Goal: Information Seeking & Learning: Learn about a topic

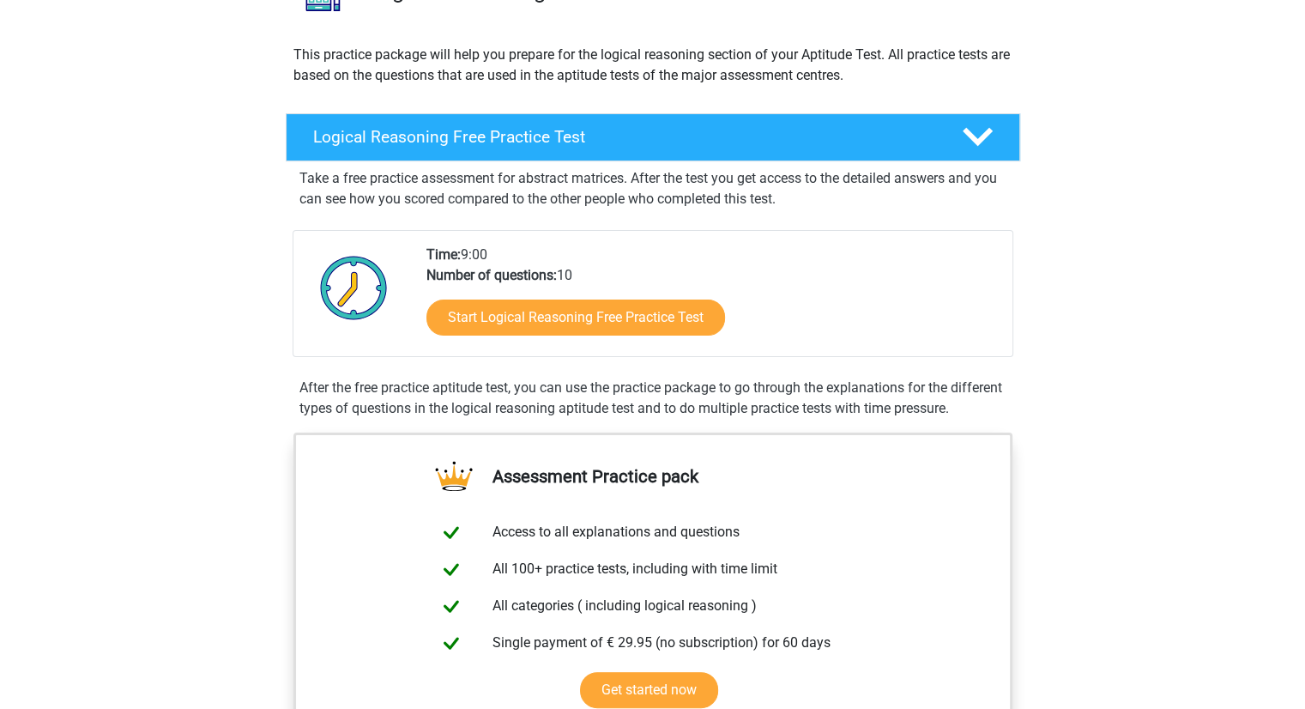
scroll to position [257, 0]
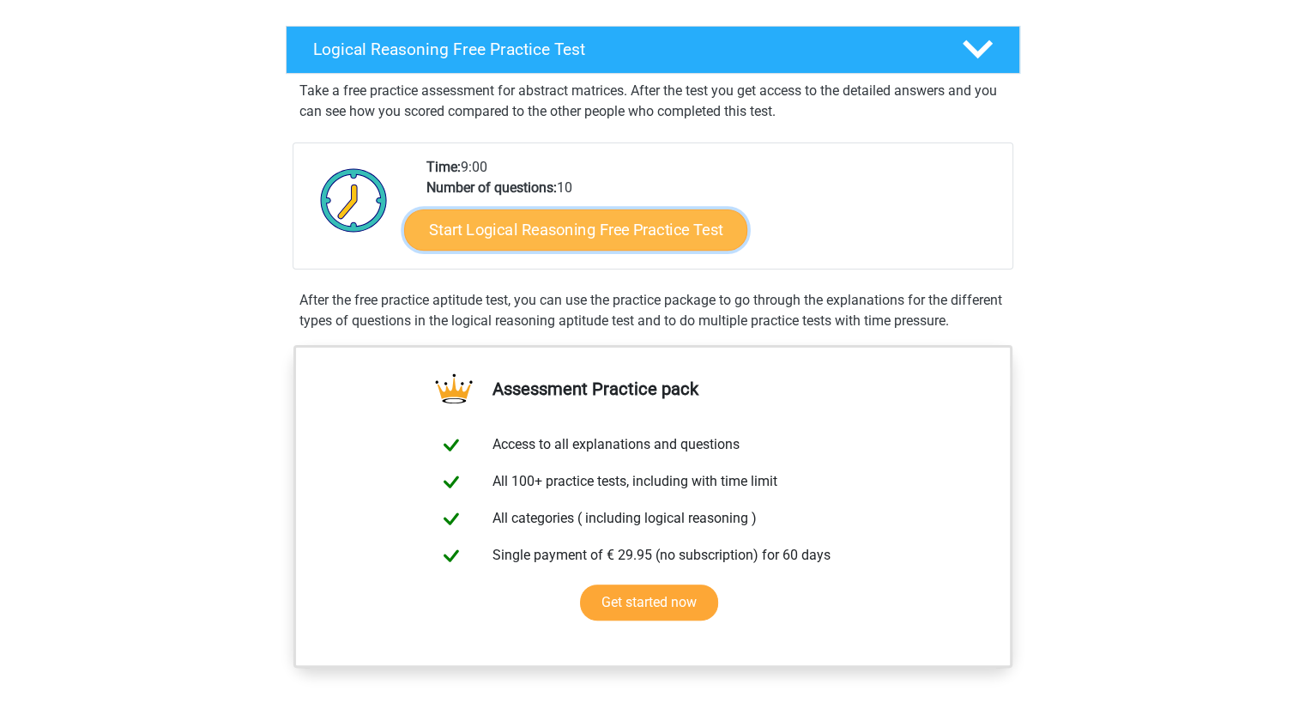
click at [624, 217] on link "Start Logical Reasoning Free Practice Test" at bounding box center [575, 229] width 343 height 41
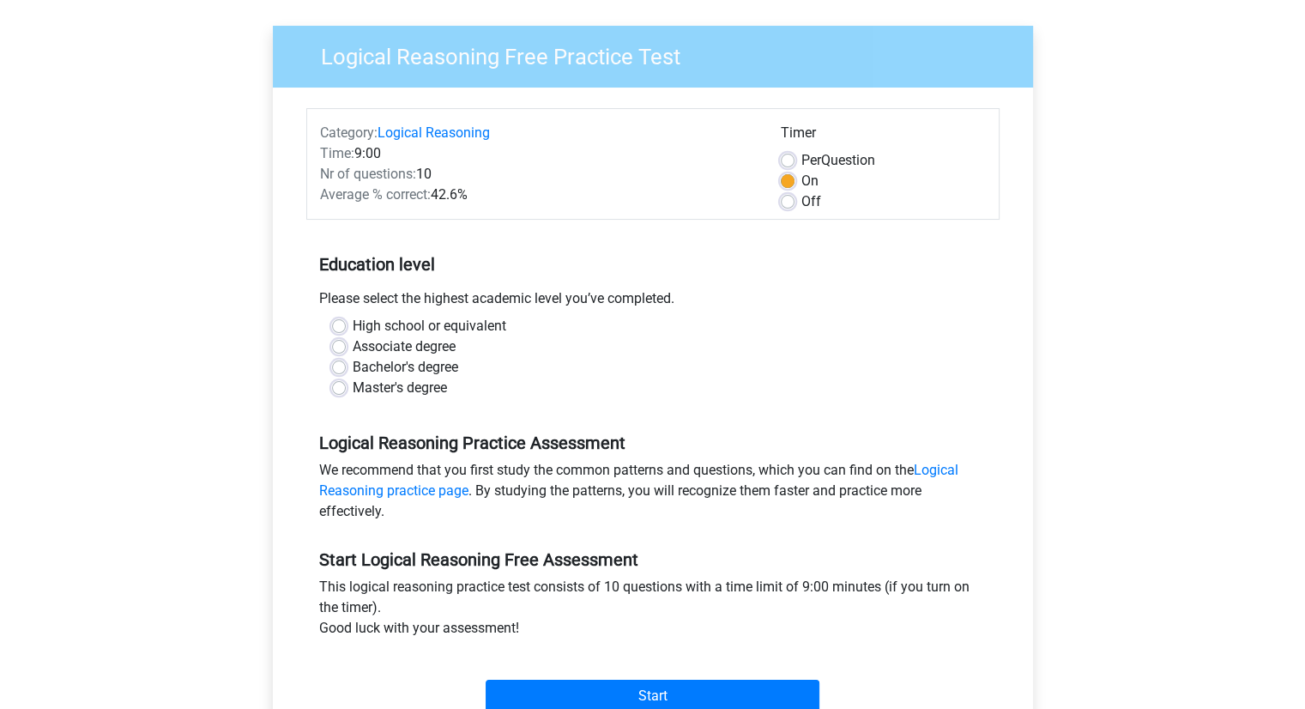
scroll to position [172, 0]
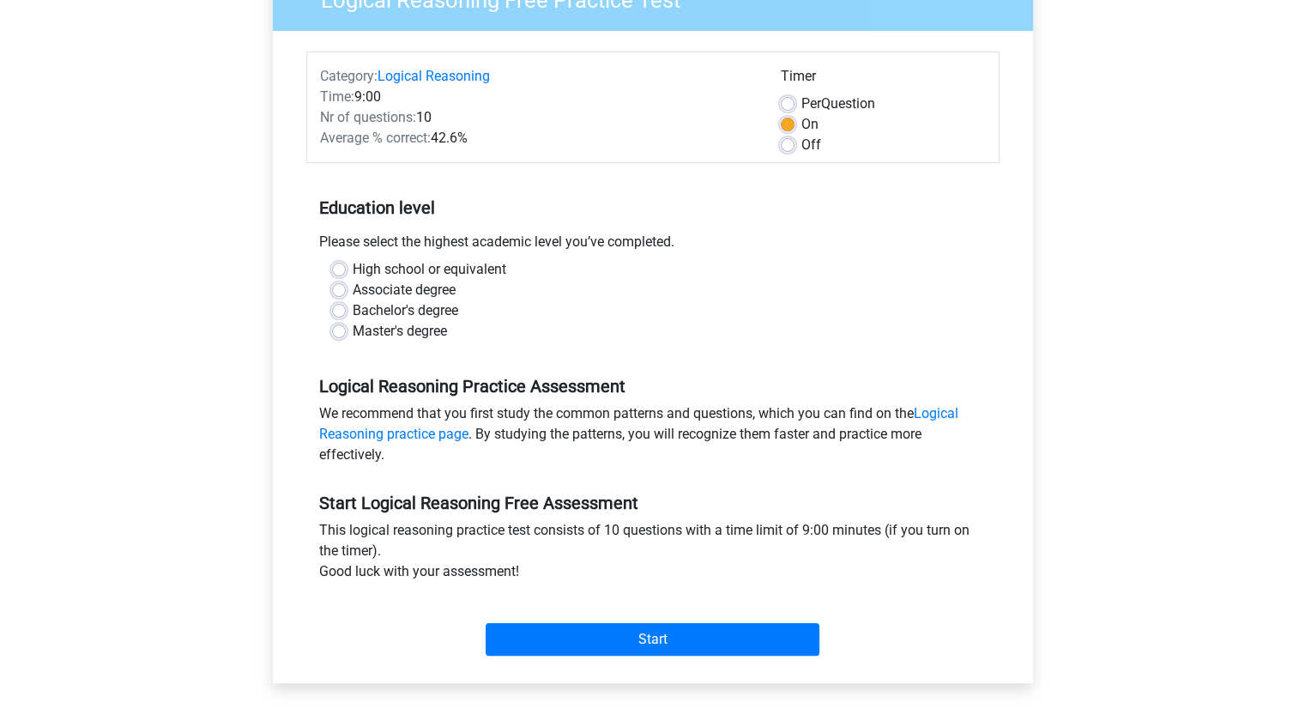
click at [414, 312] on label "Bachelor's degree" at bounding box center [406, 310] width 106 height 21
click at [346, 312] on input "Bachelor's degree" at bounding box center [339, 308] width 14 height 17
radio input "true"
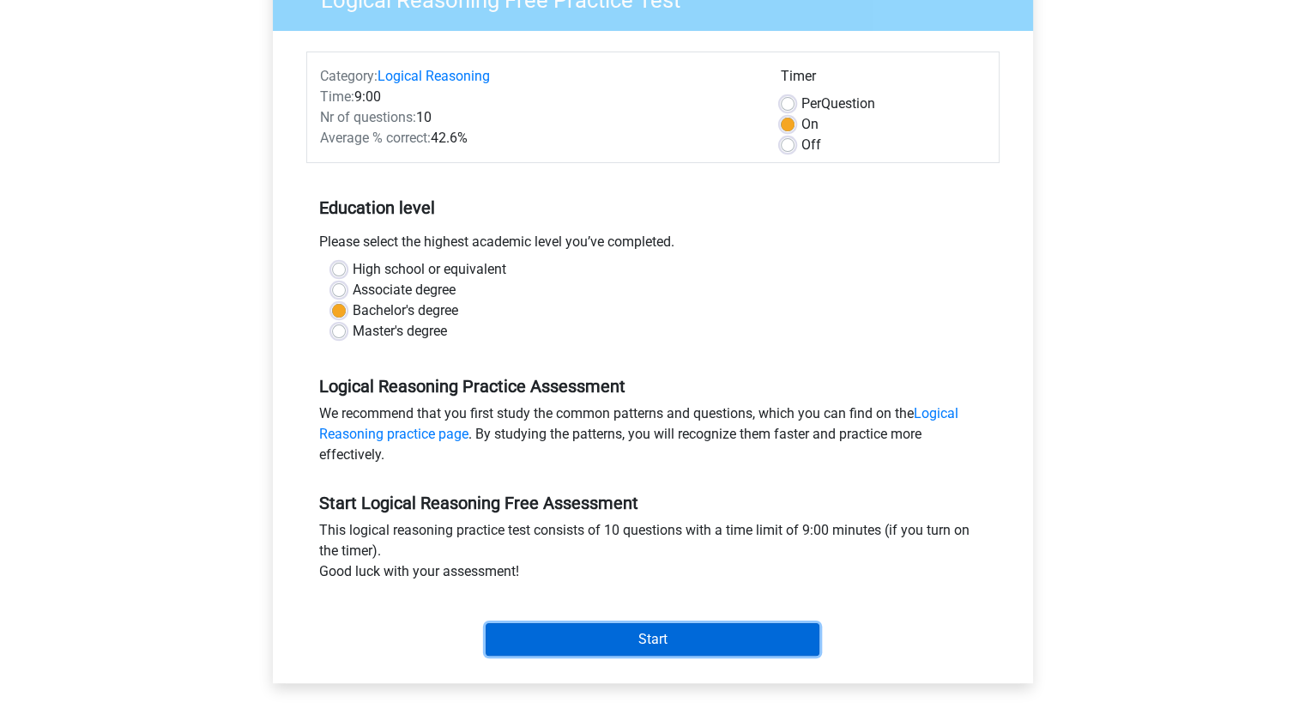
click at [632, 637] on input "Start" at bounding box center [653, 639] width 334 height 33
click at [674, 643] on input "Start" at bounding box center [653, 639] width 334 height 33
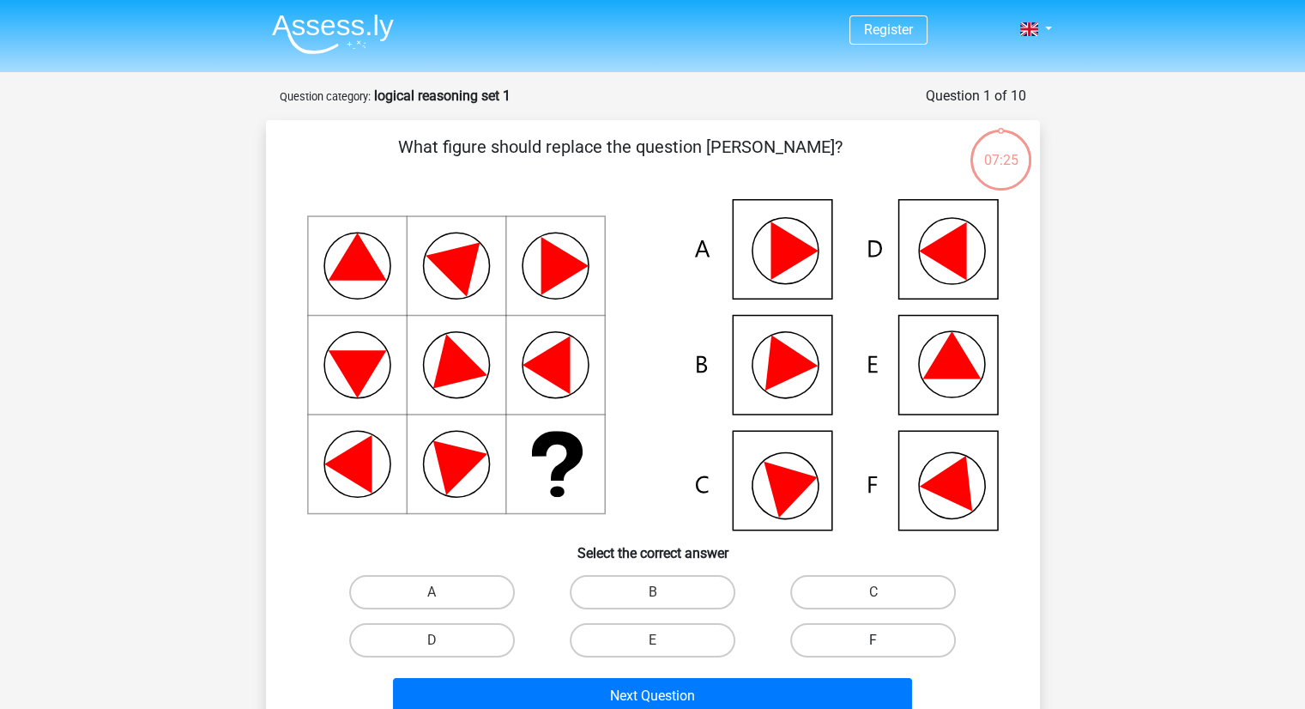
click at [858, 650] on label "F" at bounding box center [873, 640] width 166 height 34
click at [874, 650] on input "F" at bounding box center [879, 645] width 11 height 11
radio input "true"
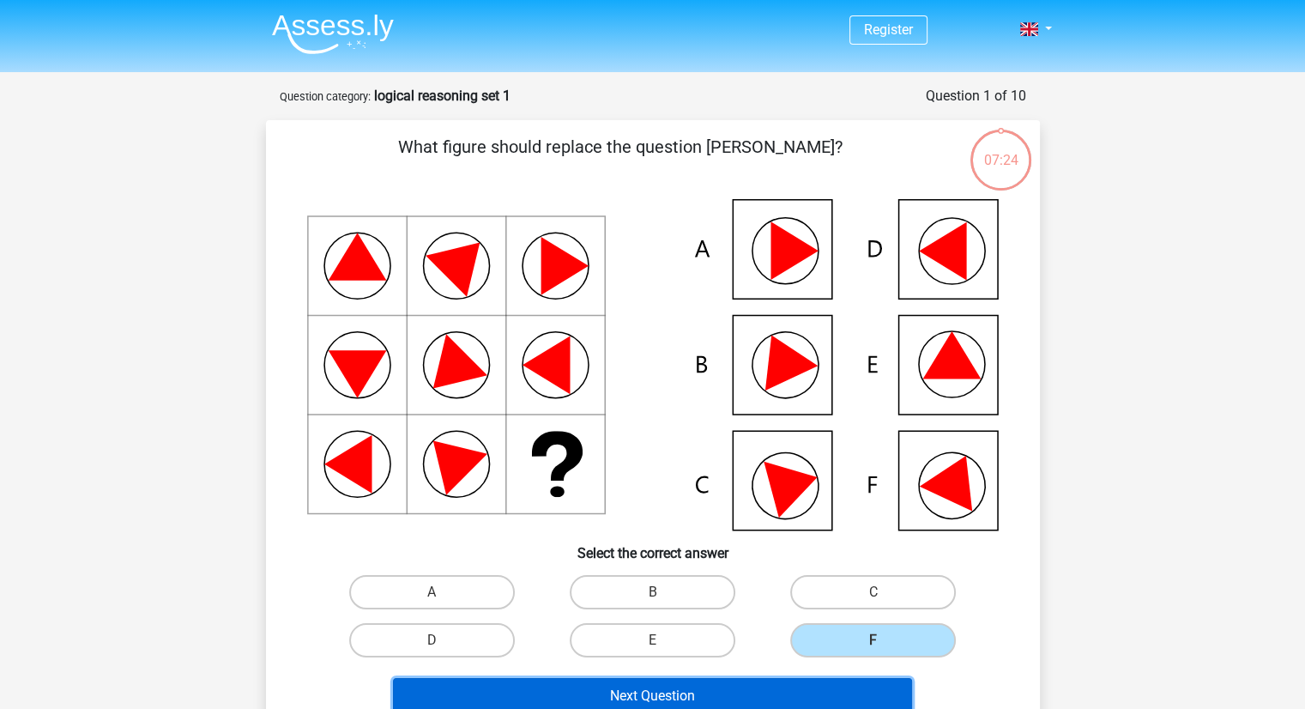
click at [793, 701] on button "Next Question" at bounding box center [652, 696] width 519 height 36
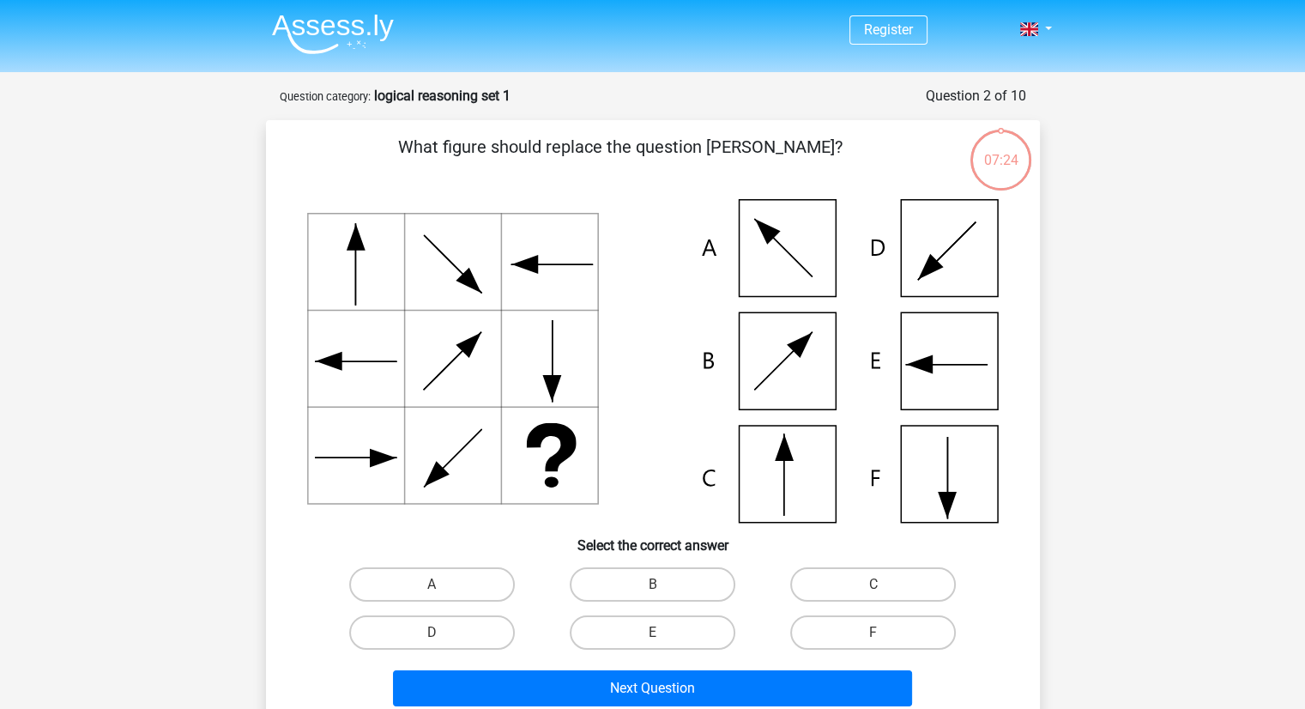
scroll to position [86, 0]
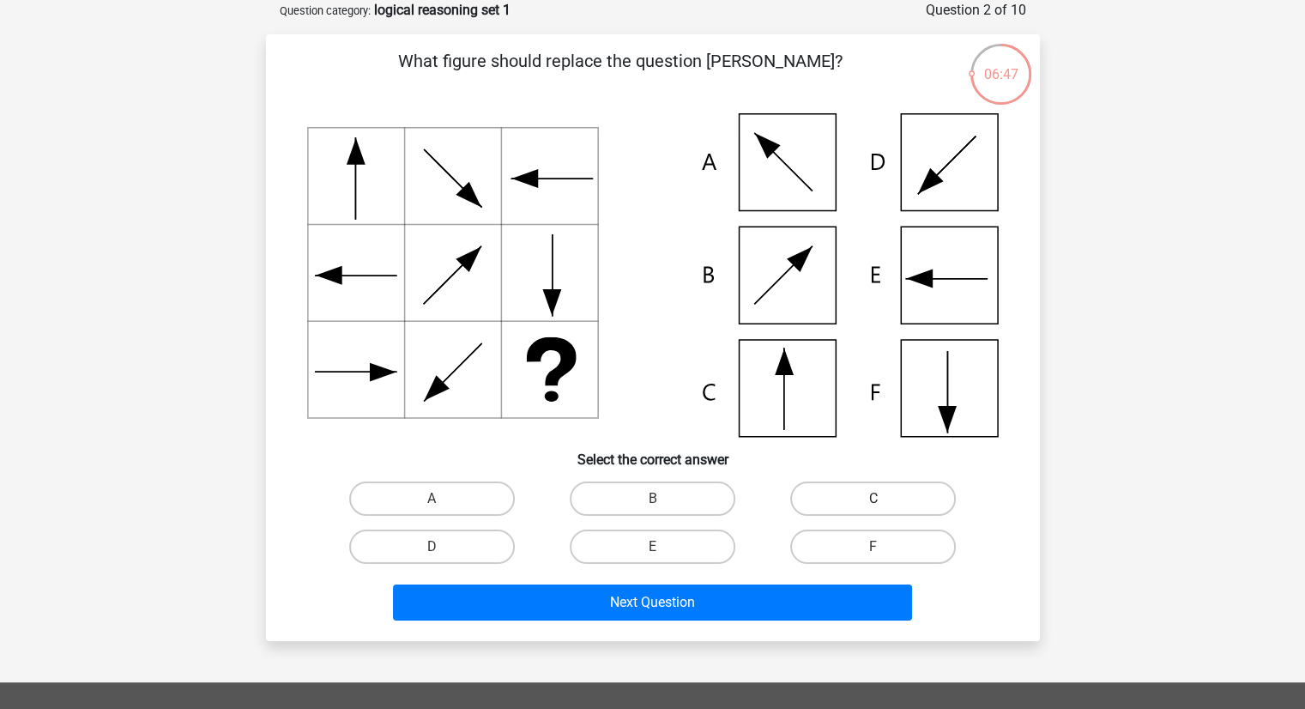
click at [842, 494] on label "C" at bounding box center [873, 498] width 166 height 34
click at [874, 499] on input "C" at bounding box center [879, 504] width 11 height 11
radio input "true"
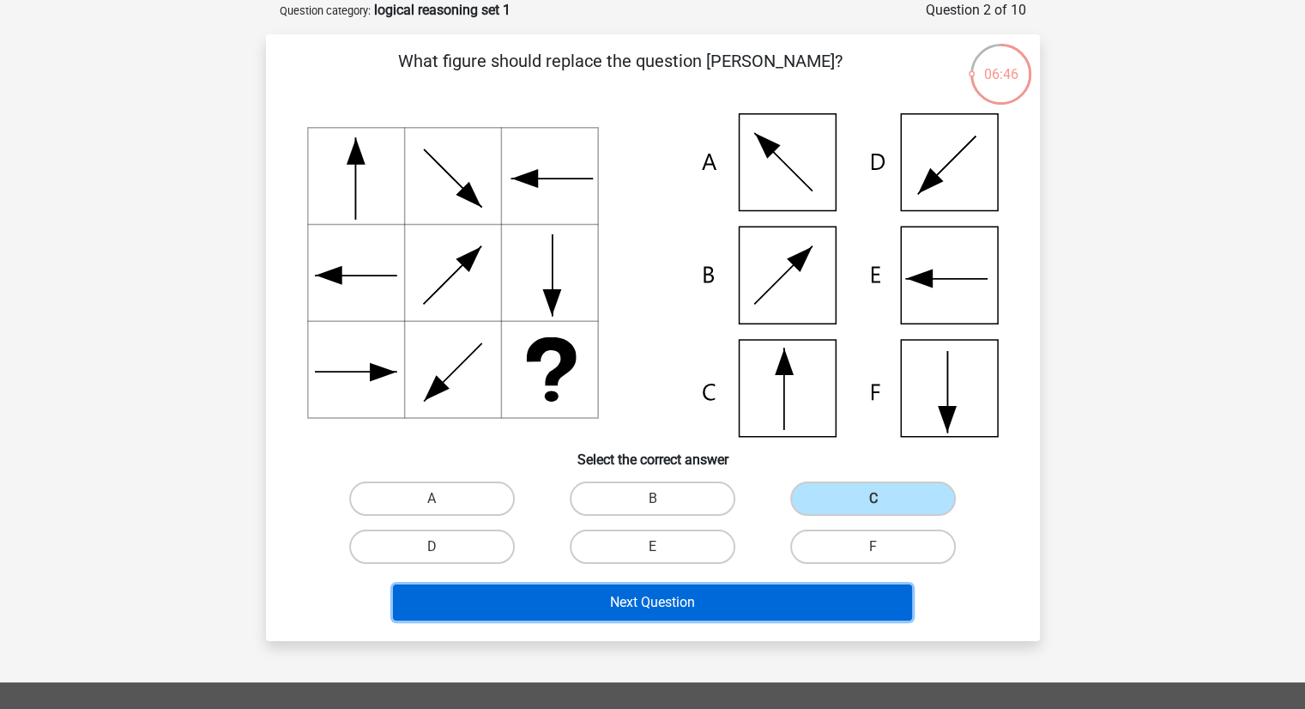
click at [766, 593] on button "Next Question" at bounding box center [652, 602] width 519 height 36
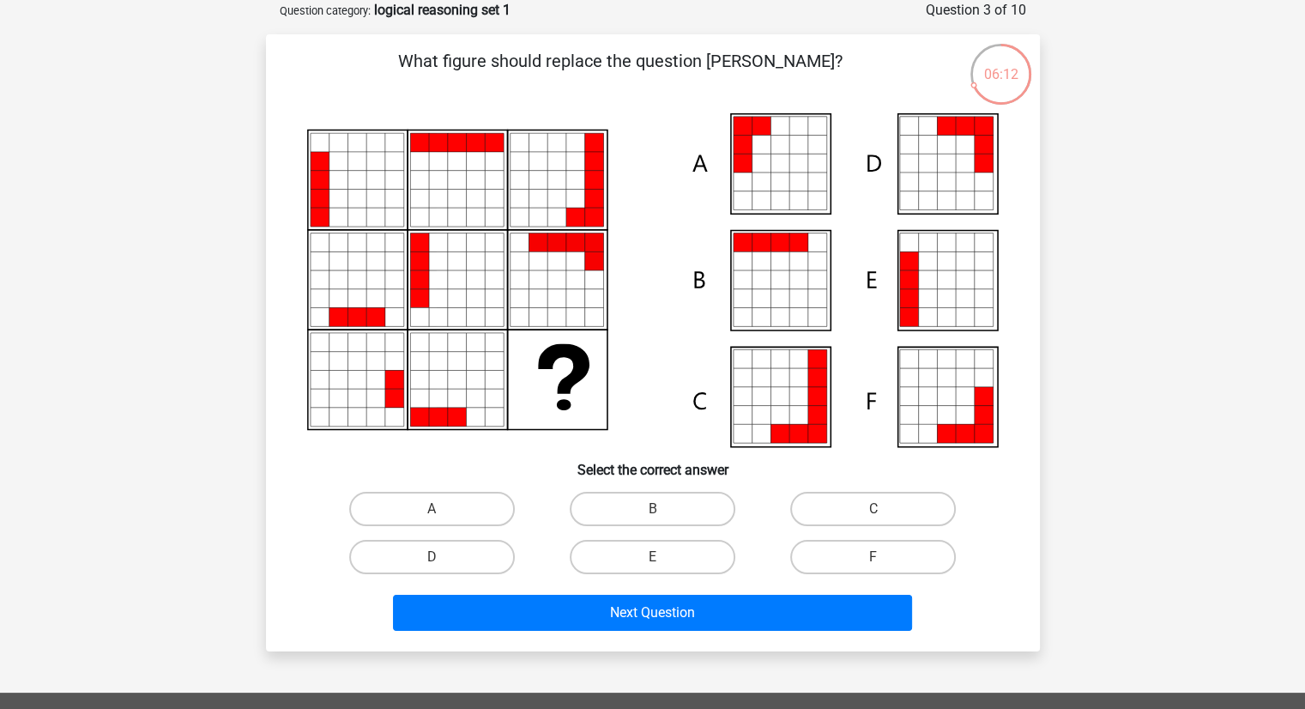
click at [907, 268] on icon at bounding box center [908, 261] width 19 height 19
click at [684, 560] on label "E" at bounding box center [653, 557] width 166 height 34
click at [663, 560] on input "E" at bounding box center [657, 562] width 11 height 11
radio input "true"
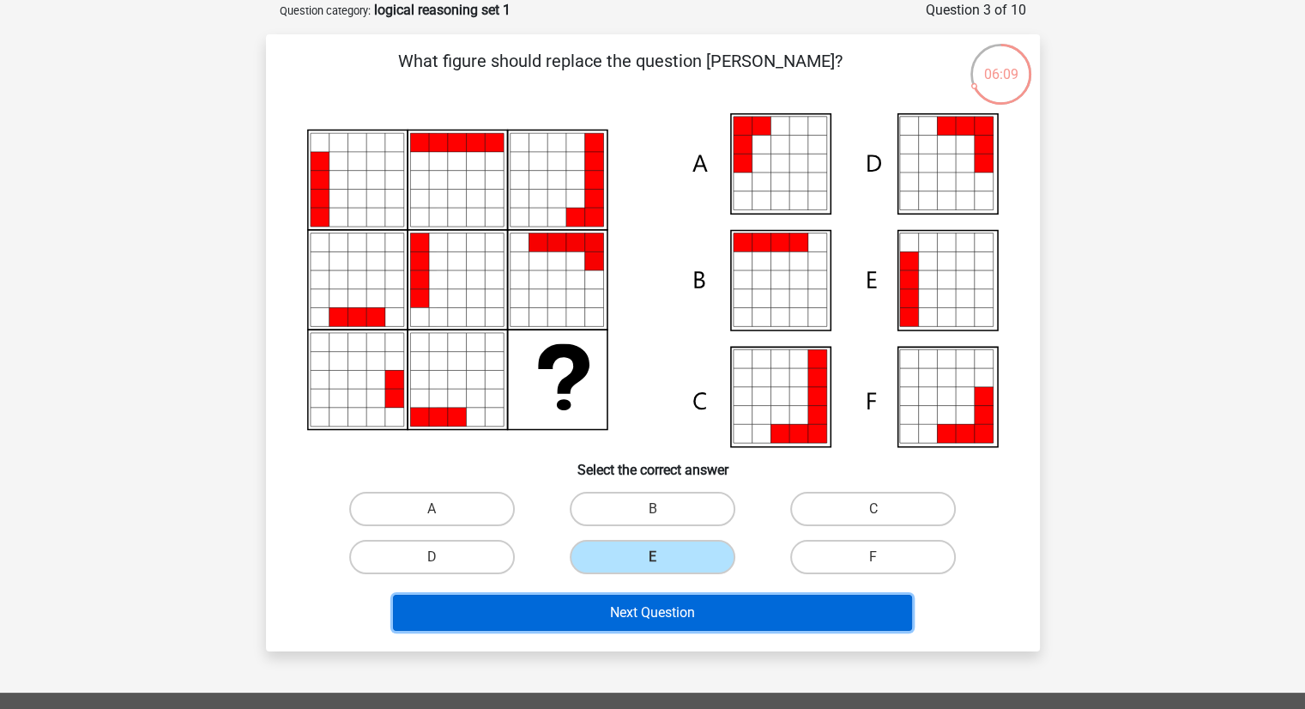
click at [668, 616] on button "Next Question" at bounding box center [652, 613] width 519 height 36
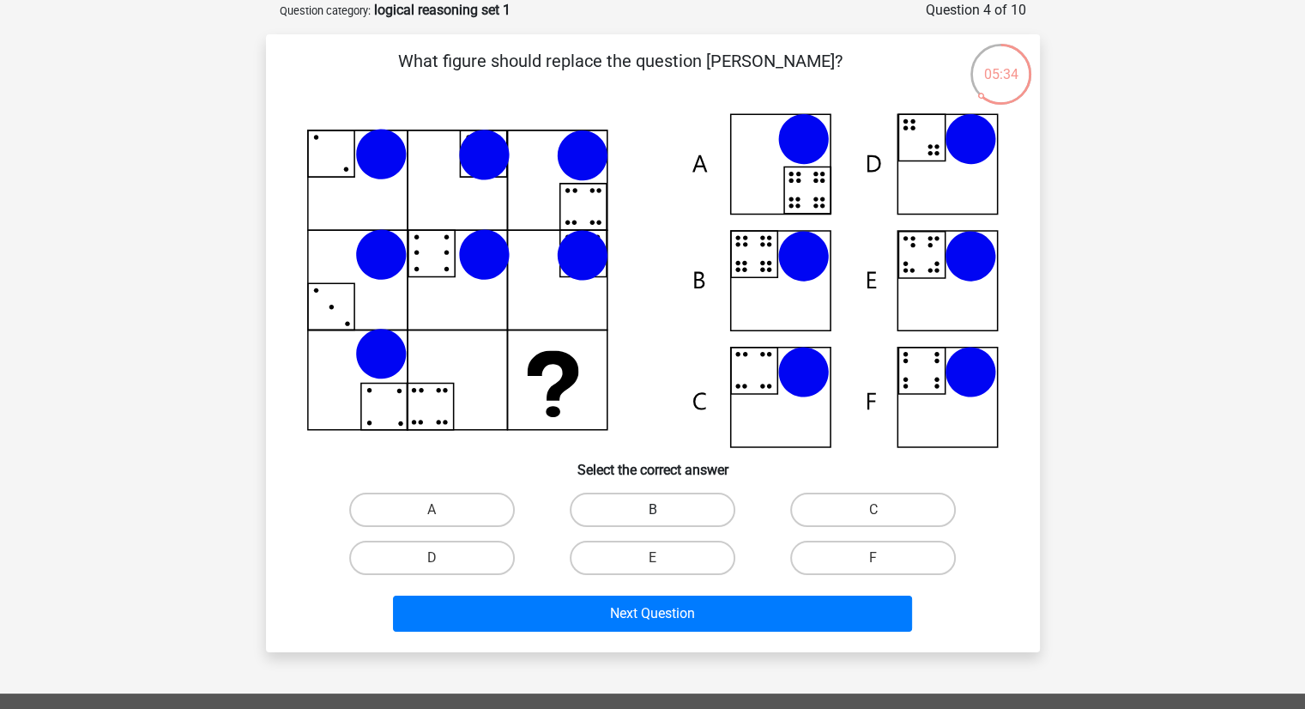
click at [685, 519] on label "B" at bounding box center [653, 510] width 166 height 34
click at [663, 519] on input "B" at bounding box center [657, 515] width 11 height 11
radio input "true"
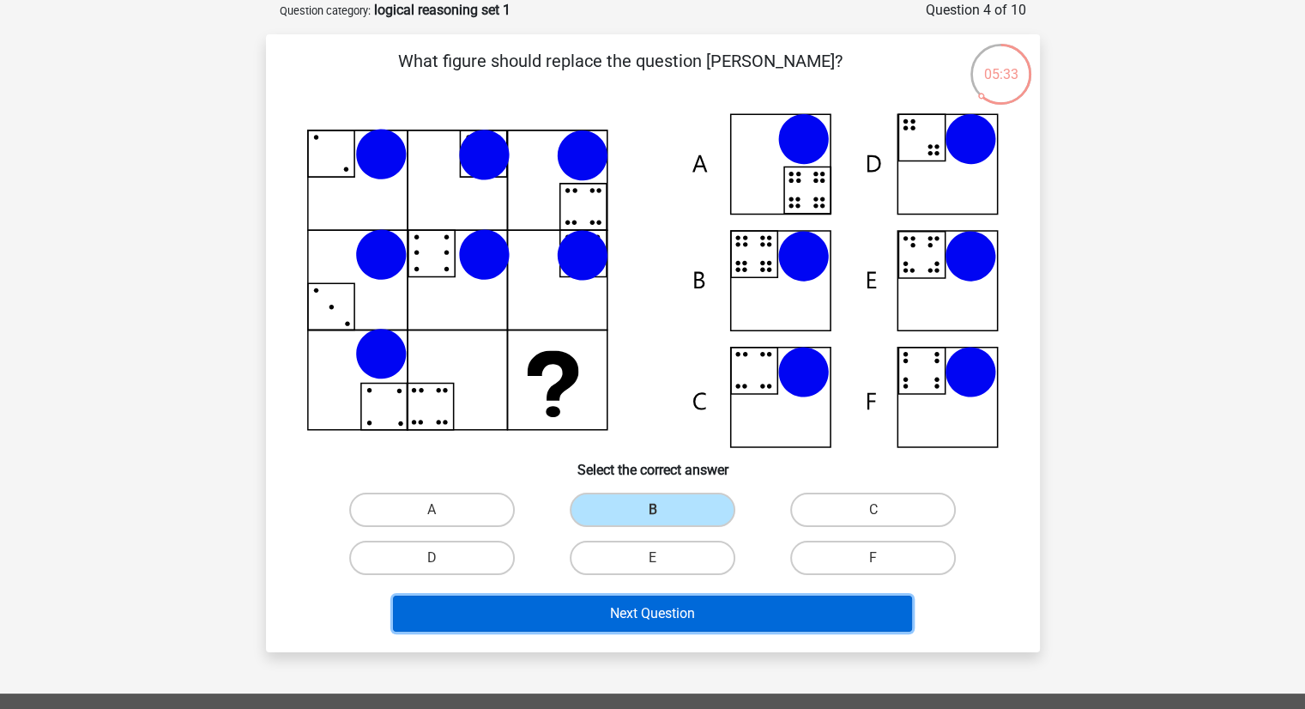
click at [703, 624] on button "Next Question" at bounding box center [652, 614] width 519 height 36
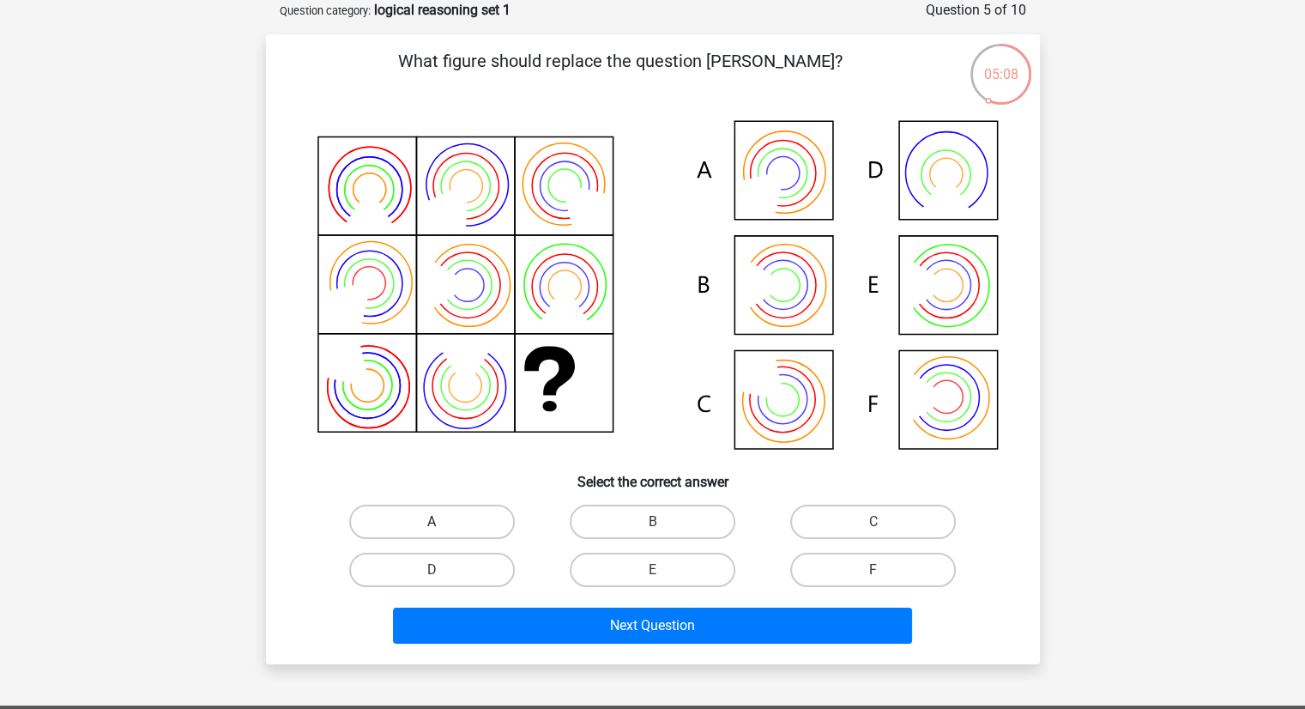
click at [469, 519] on label "A" at bounding box center [432, 522] width 166 height 34
click at [443, 522] on input "A" at bounding box center [437, 527] width 11 height 11
radio input "true"
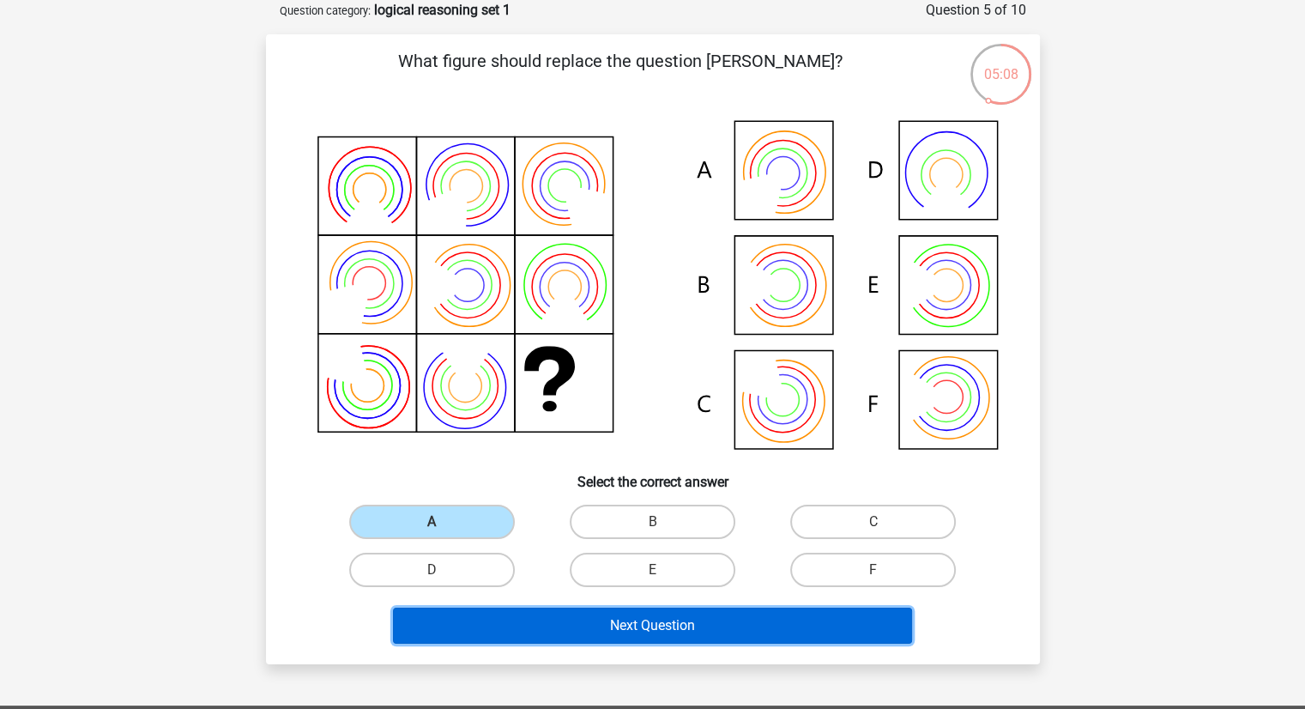
click at [711, 620] on button "Next Question" at bounding box center [652, 626] width 519 height 36
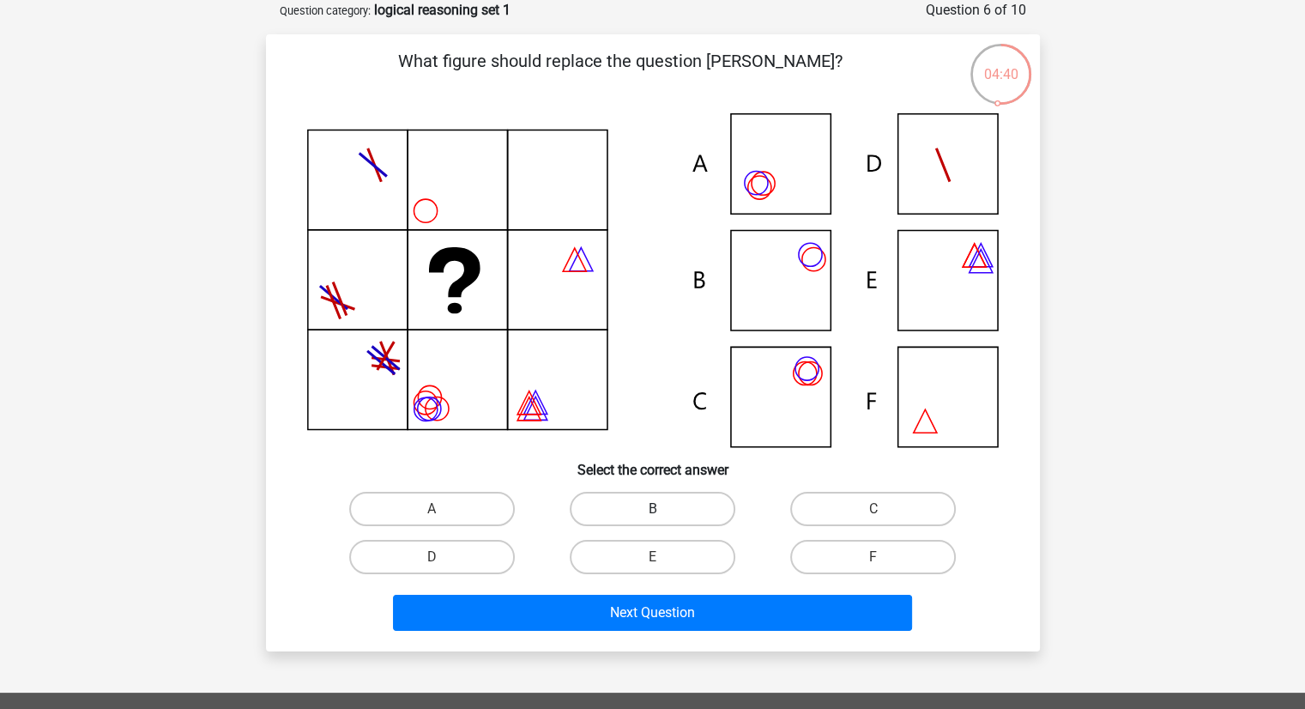
click at [661, 501] on label "B" at bounding box center [653, 509] width 166 height 34
click at [661, 509] on input "B" at bounding box center [657, 514] width 11 height 11
radio input "true"
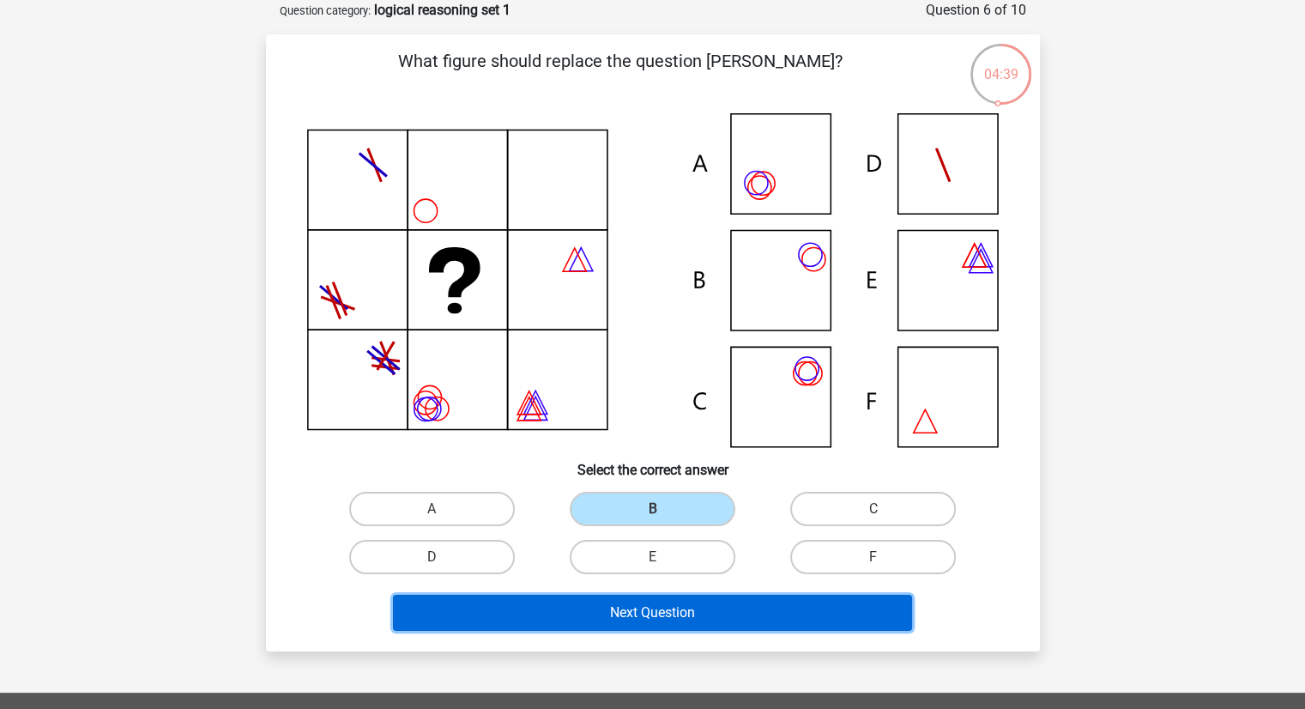
click at [685, 616] on button "Next Question" at bounding box center [652, 613] width 519 height 36
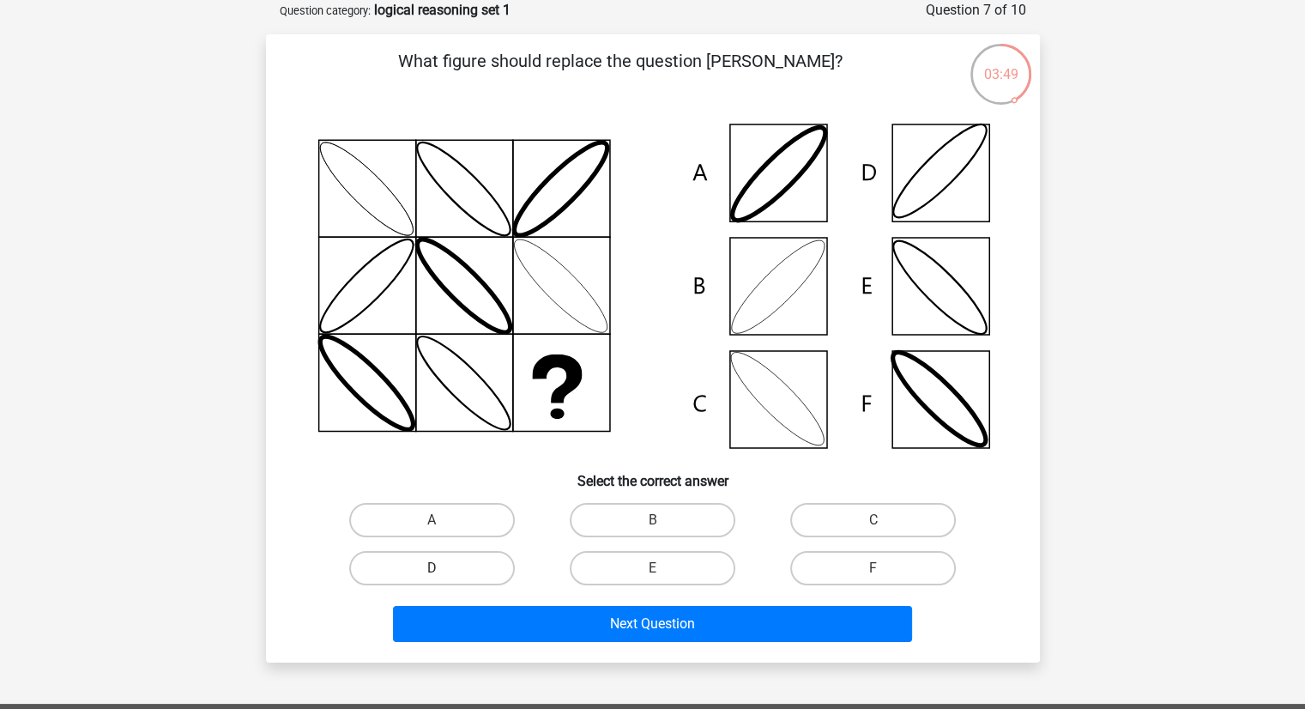
click at [487, 571] on label "D" at bounding box center [432, 568] width 166 height 34
click at [443, 571] on input "D" at bounding box center [437, 573] width 11 height 11
radio input "true"
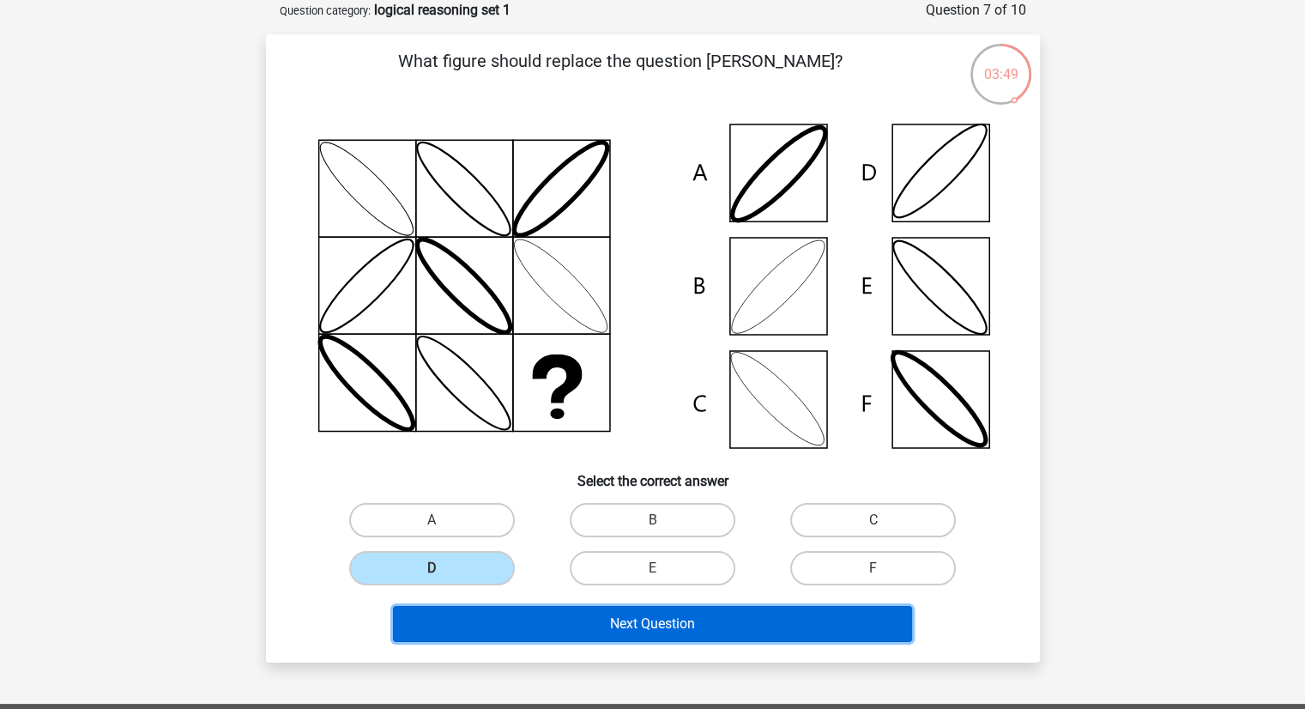
click at [568, 632] on button "Next Question" at bounding box center [652, 624] width 519 height 36
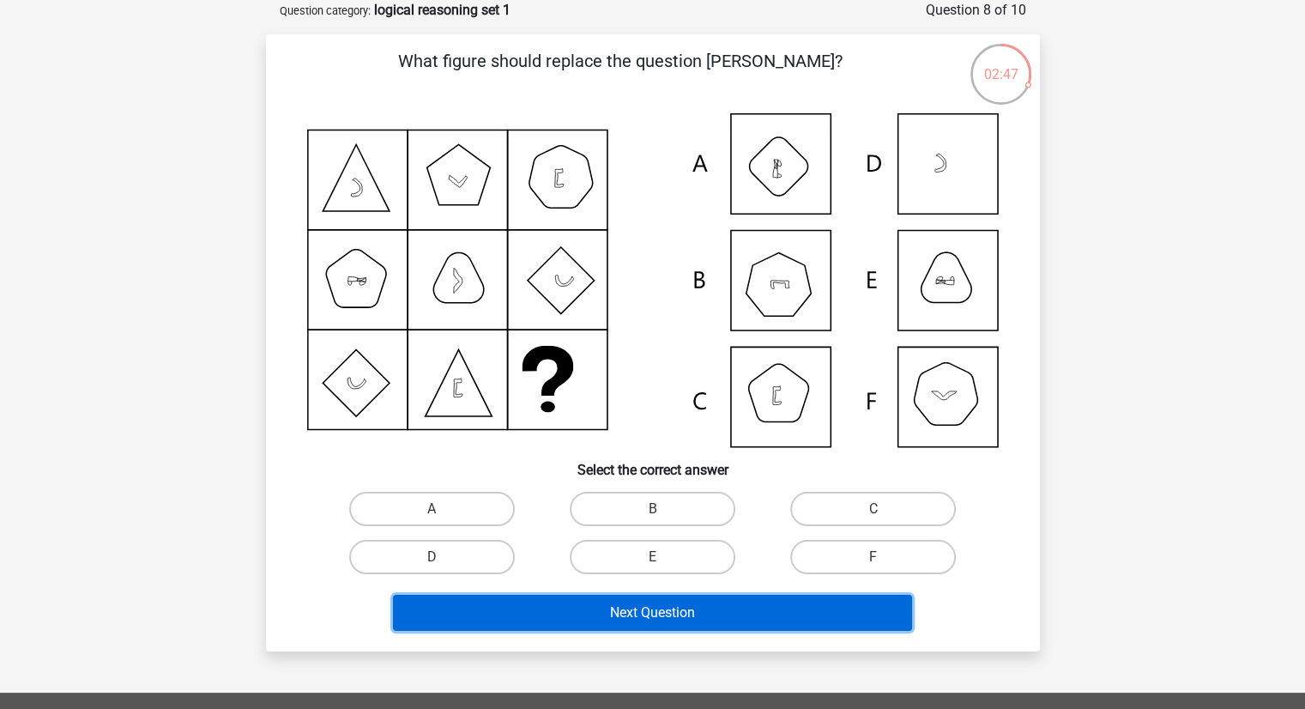
click at [682, 596] on button "Next Question" at bounding box center [652, 613] width 519 height 36
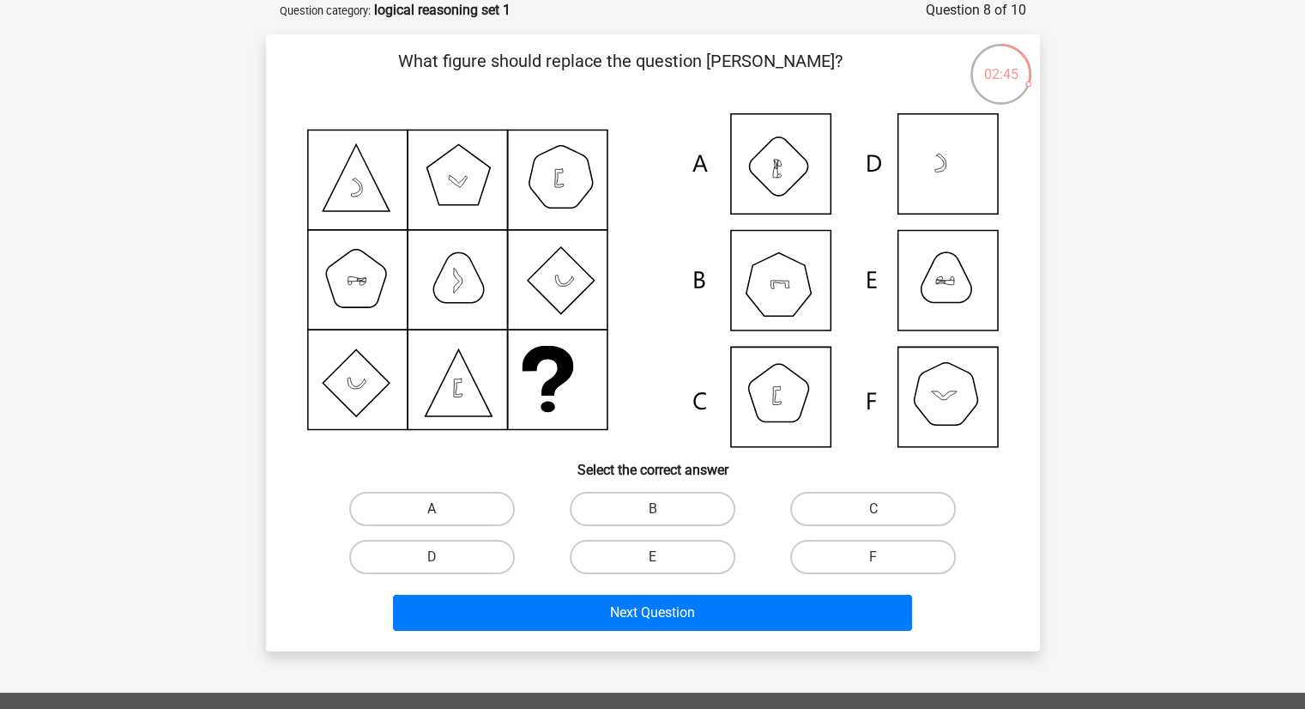
click at [480, 504] on label "A" at bounding box center [432, 509] width 166 height 34
click at [443, 509] on input "A" at bounding box center [437, 514] width 11 height 11
radio input "true"
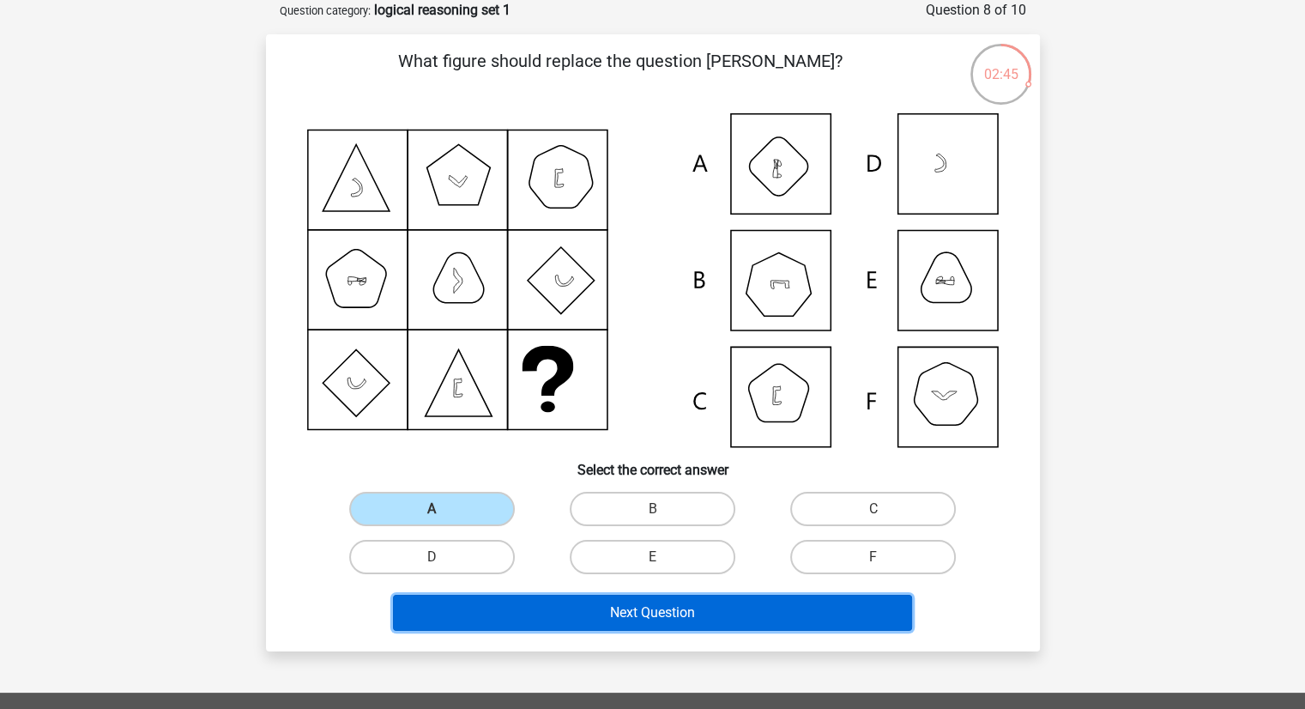
click at [557, 619] on button "Next Question" at bounding box center [652, 613] width 519 height 36
click at [551, 609] on button "Next Question" at bounding box center [652, 613] width 519 height 36
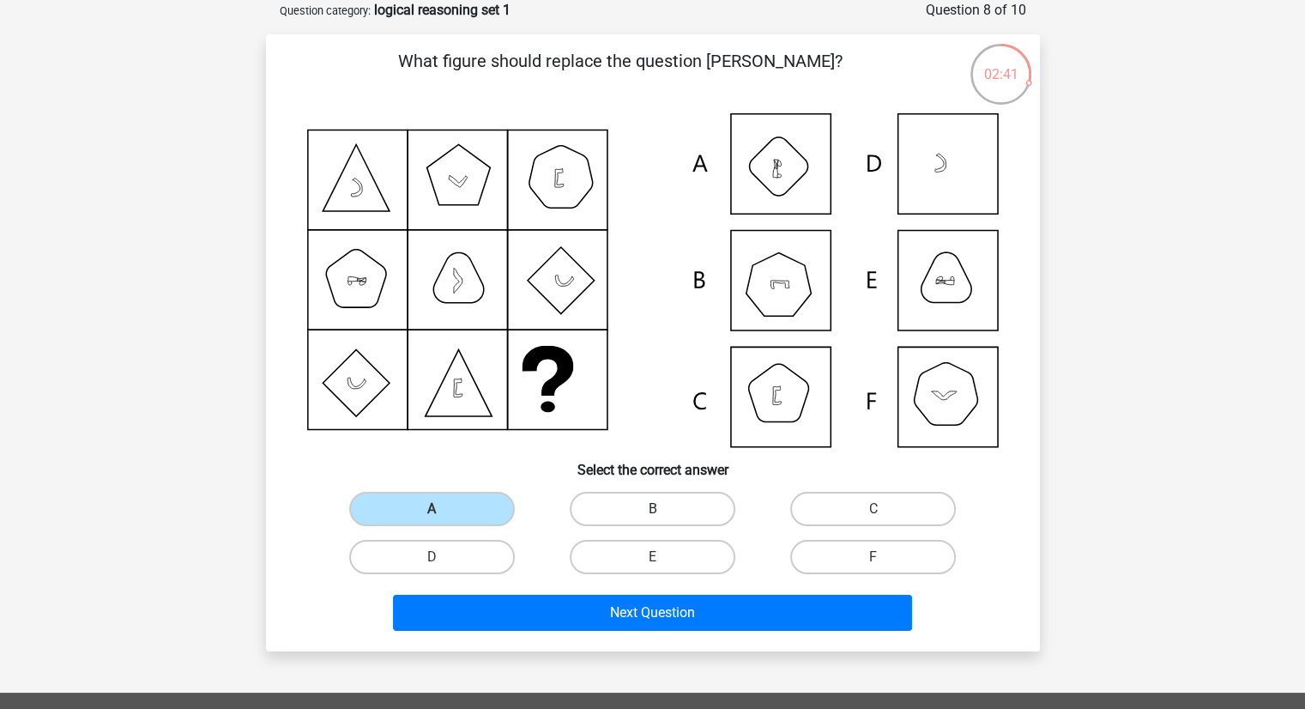
click at [625, 519] on label "B" at bounding box center [653, 509] width 166 height 34
click at [652, 519] on input "B" at bounding box center [657, 514] width 11 height 11
radio input "true"
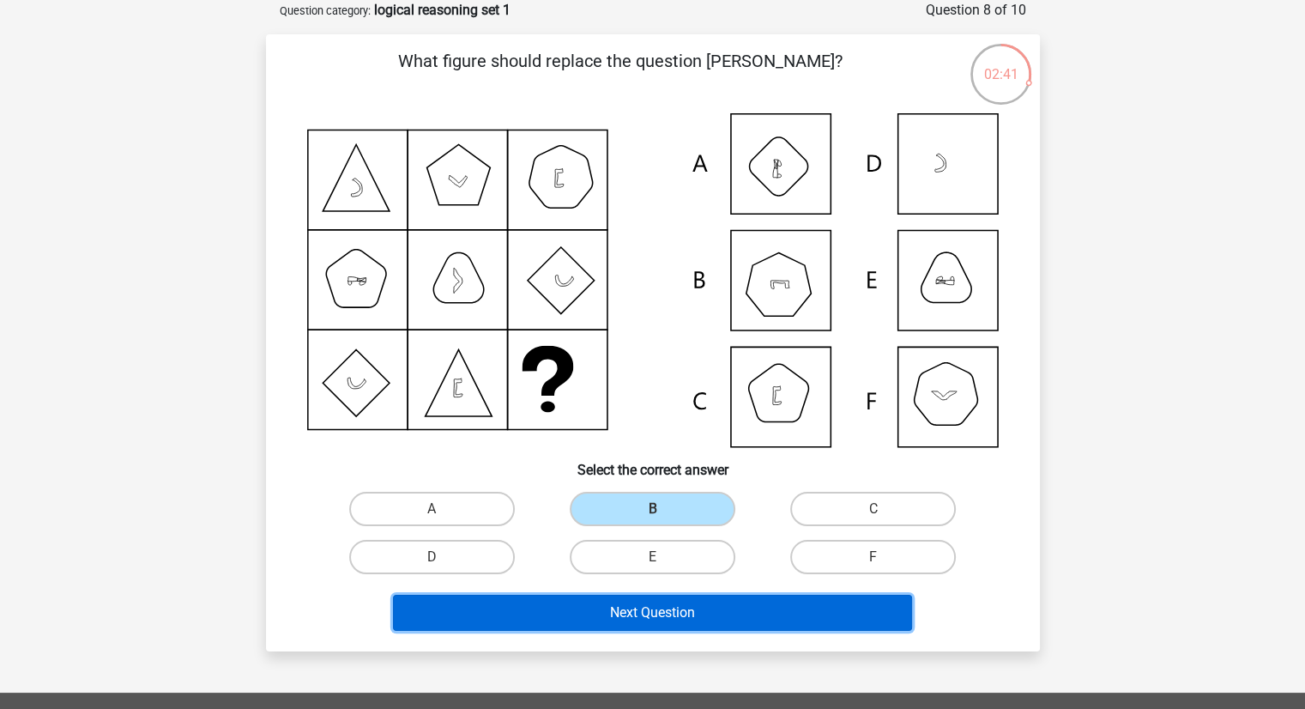
click at [592, 605] on button "Next Question" at bounding box center [652, 613] width 519 height 36
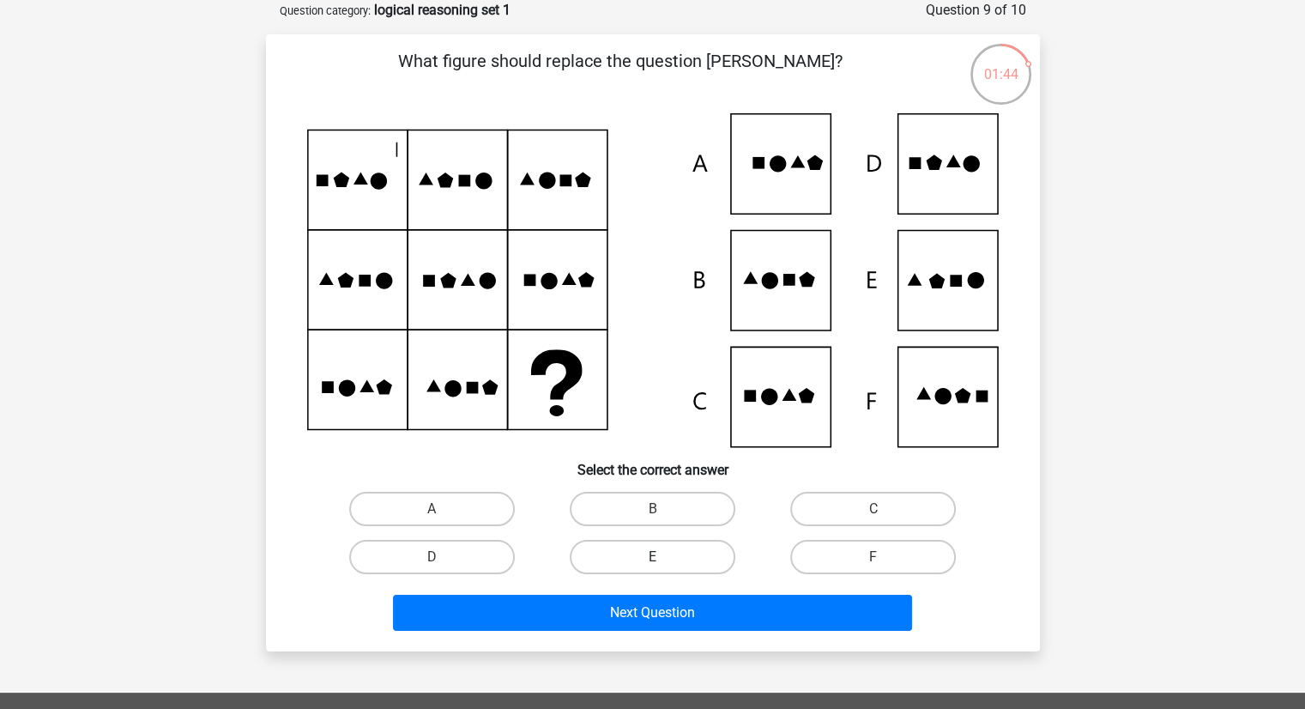
click at [662, 553] on label "E" at bounding box center [653, 557] width 166 height 34
click at [662, 557] on input "E" at bounding box center [657, 562] width 11 height 11
radio input "true"
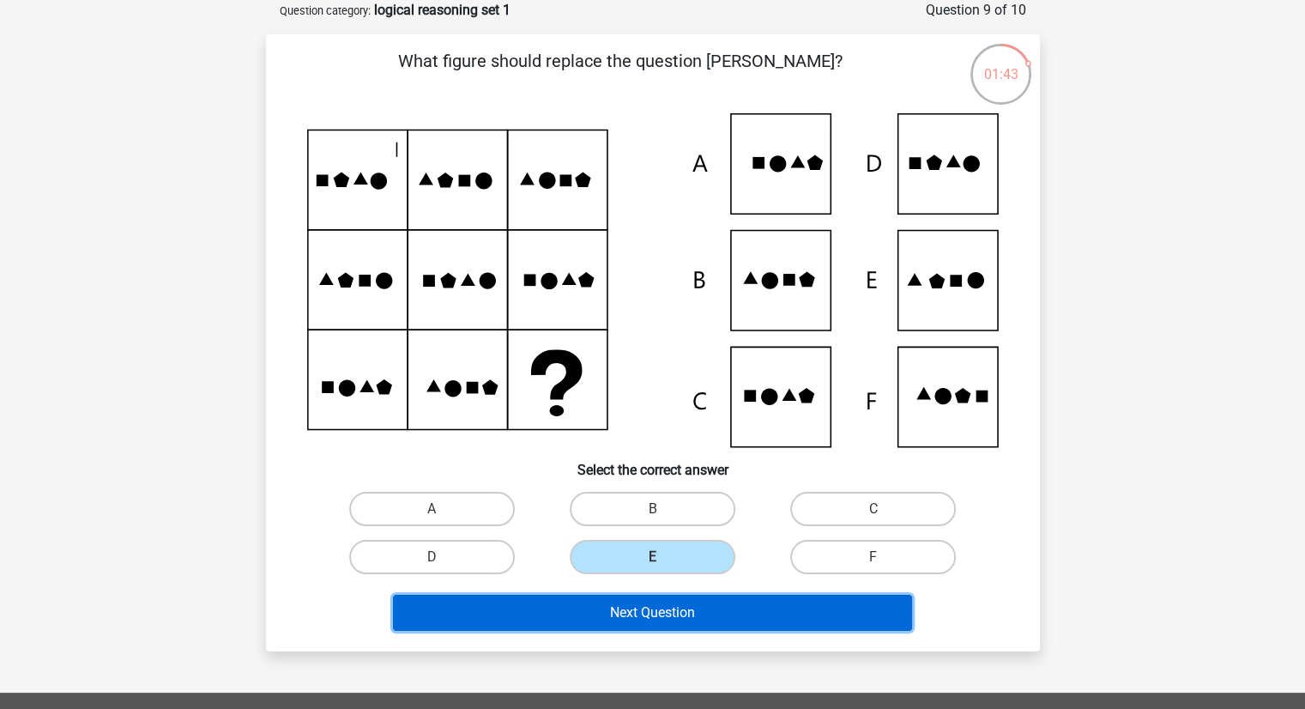
click at [675, 598] on button "Next Question" at bounding box center [652, 613] width 519 height 36
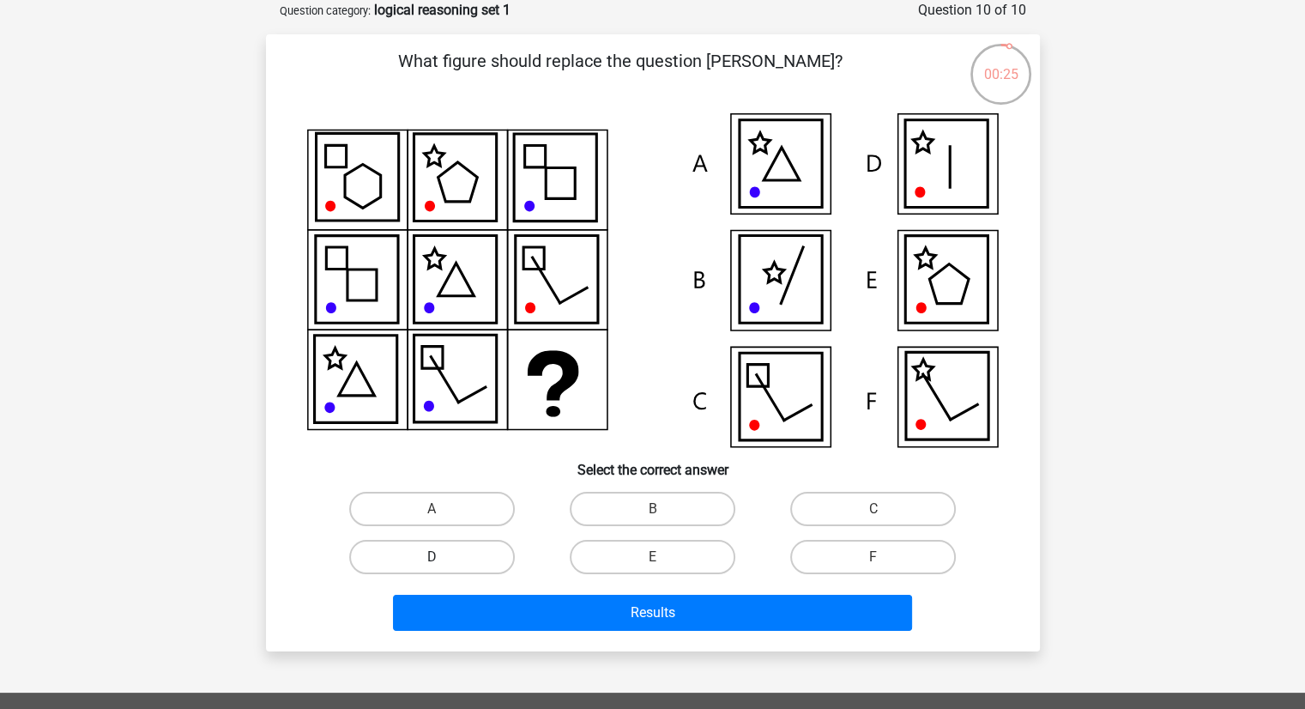
click at [447, 545] on label "D" at bounding box center [432, 557] width 166 height 34
click at [443, 557] on input "D" at bounding box center [437, 562] width 11 height 11
radio input "true"
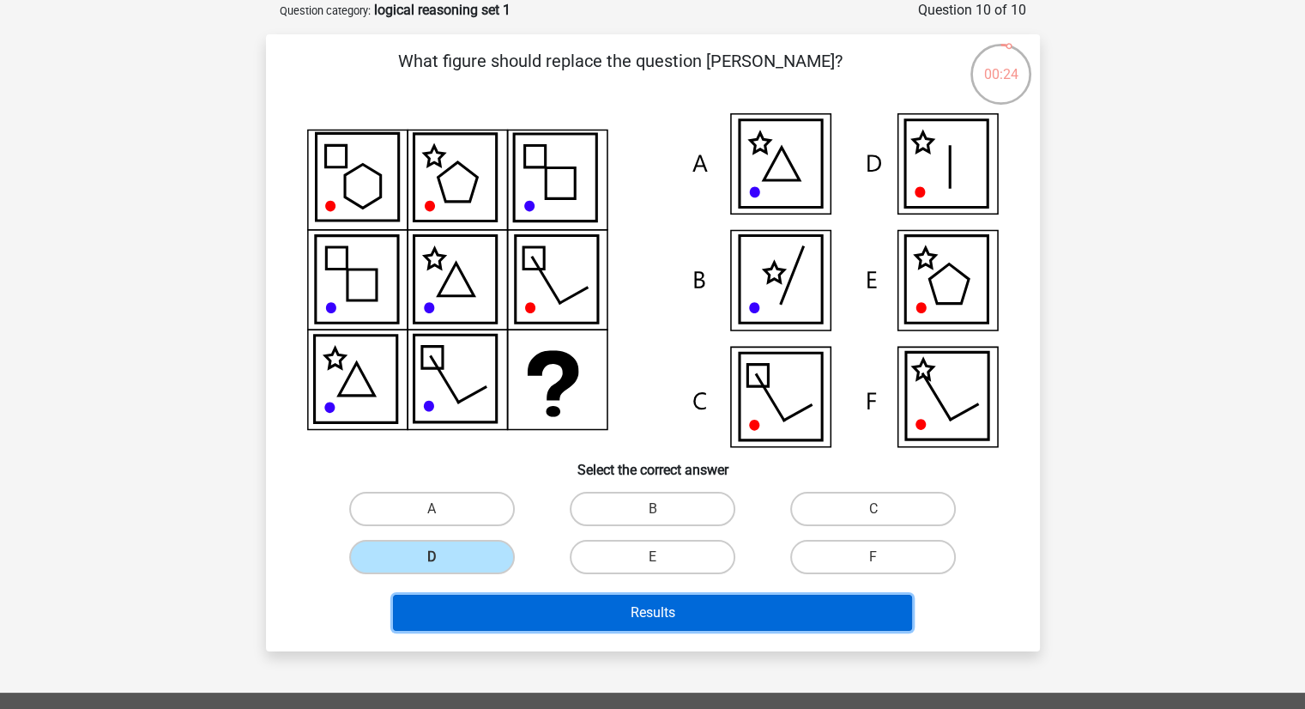
click at [591, 622] on button "Results" at bounding box center [652, 613] width 519 height 36
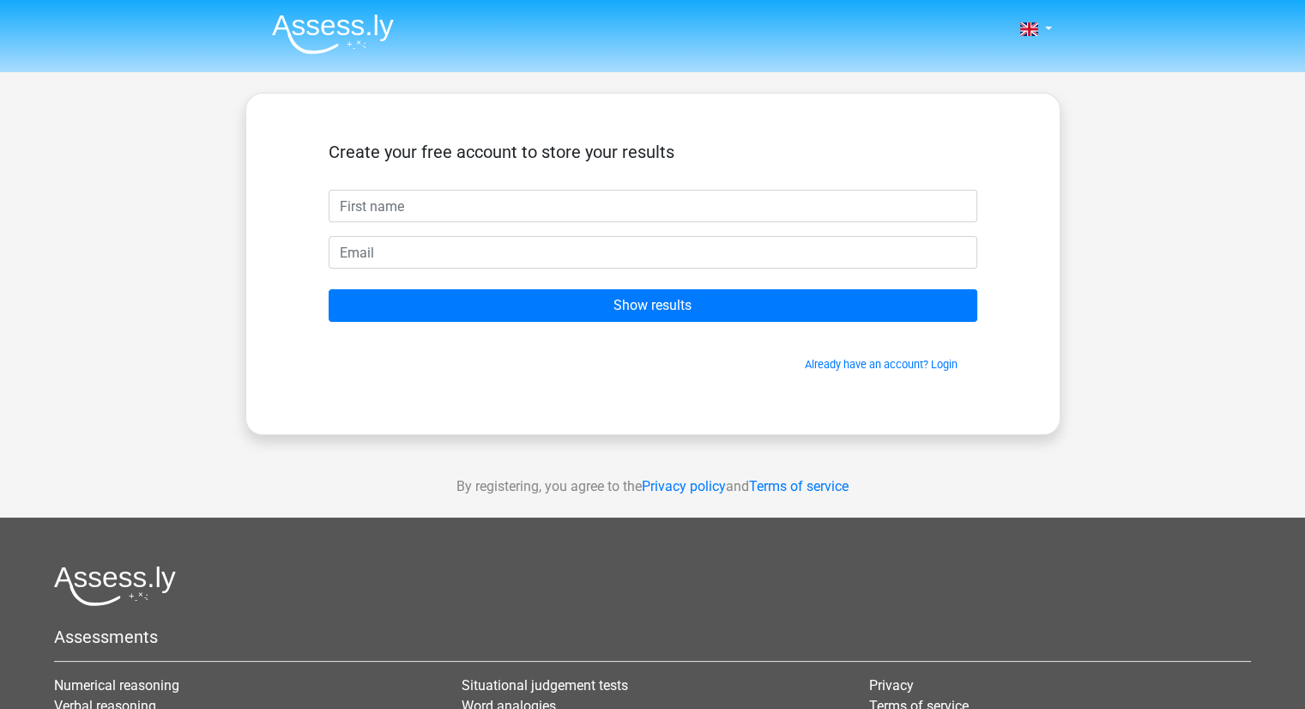
click at [577, 193] on input "text" at bounding box center [653, 206] width 649 height 33
click at [457, 215] on input "text" at bounding box center [653, 206] width 649 height 33
type input "alex"
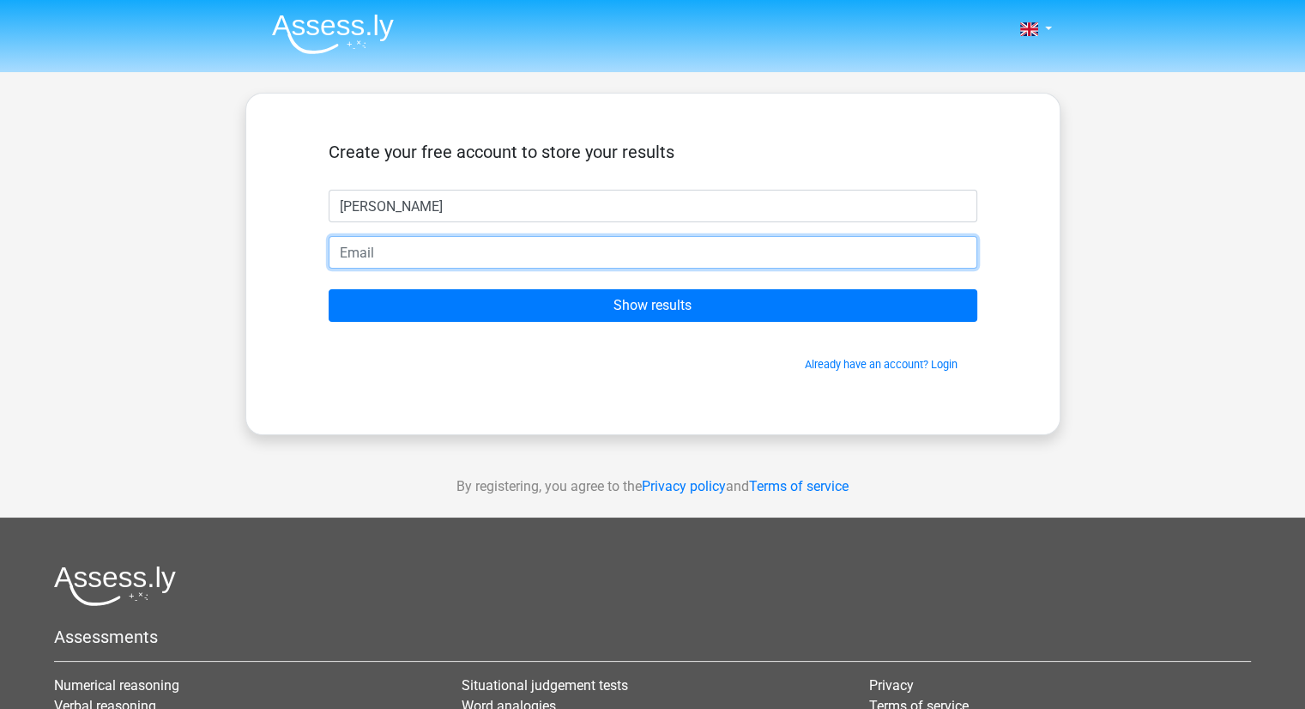
click at [384, 254] on input "email" at bounding box center [653, 252] width 649 height 33
type input "agnbartle@gmail.com"
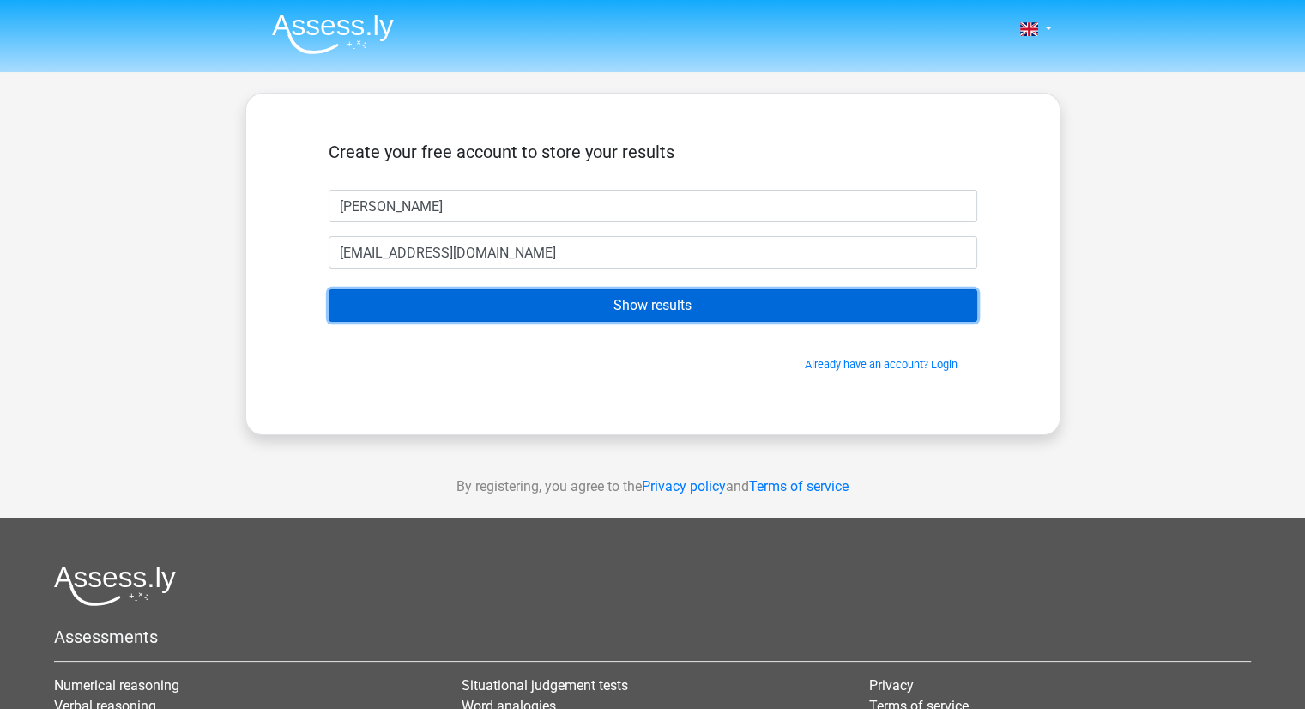
click at [484, 305] on input "Show results" at bounding box center [653, 305] width 649 height 33
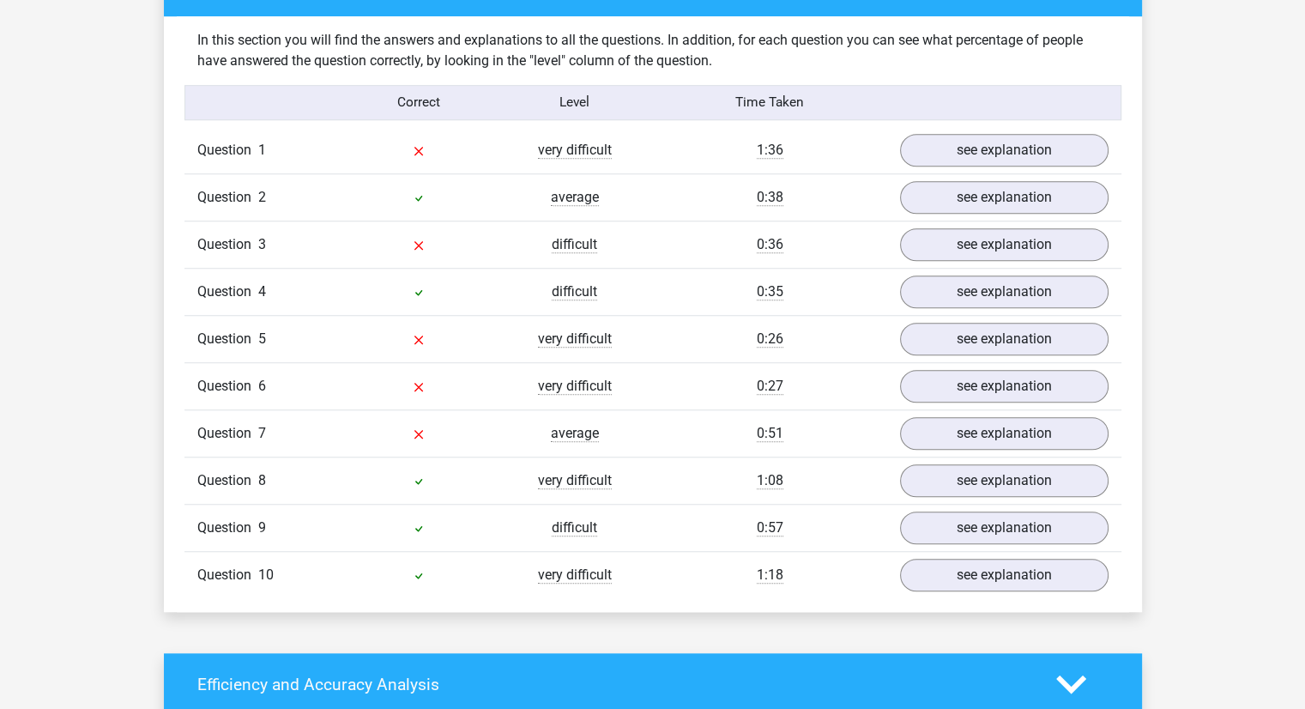
scroll to position [1287, 0]
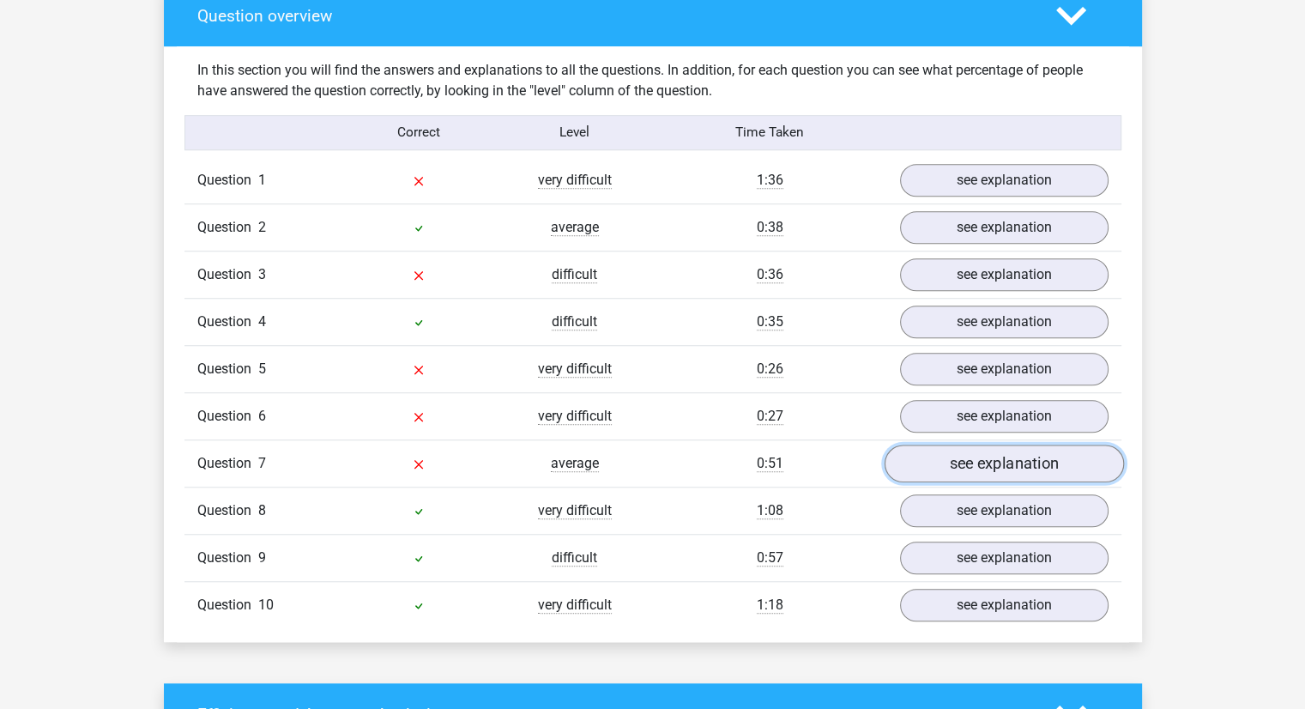
click at [998, 462] on link "see explanation" at bounding box center [1003, 464] width 239 height 38
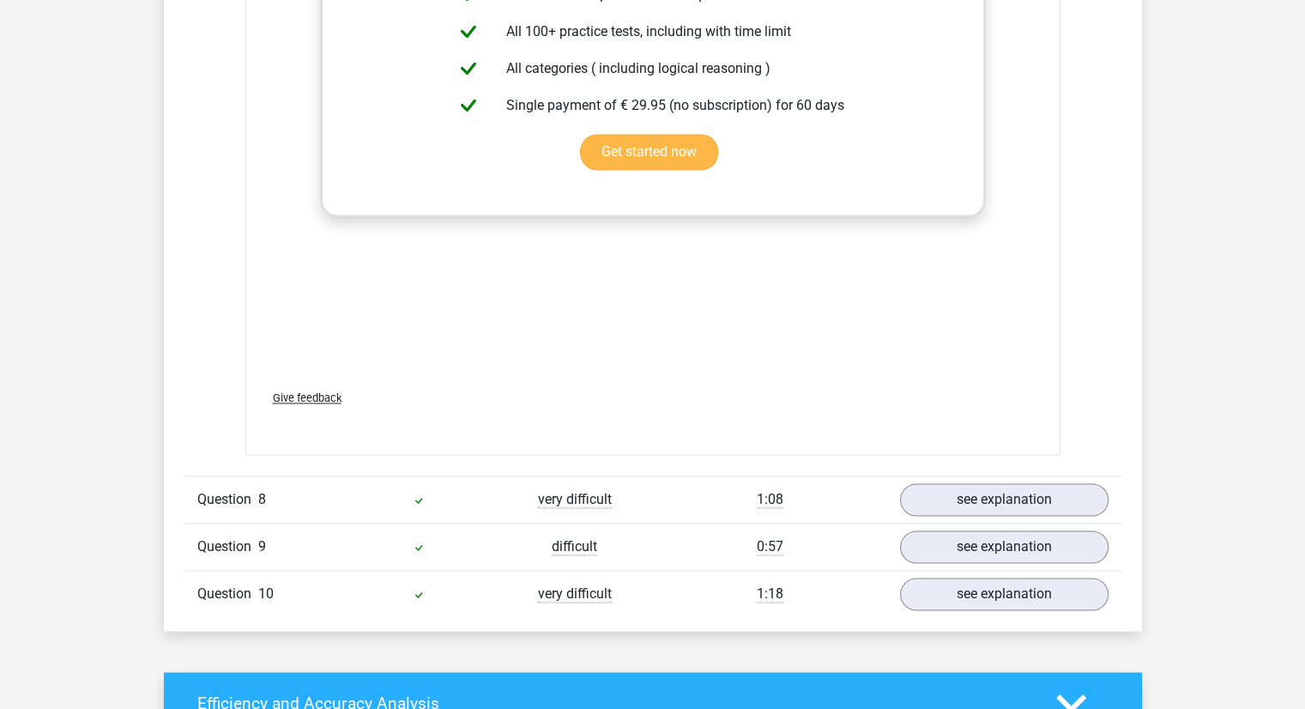
scroll to position [2574, 0]
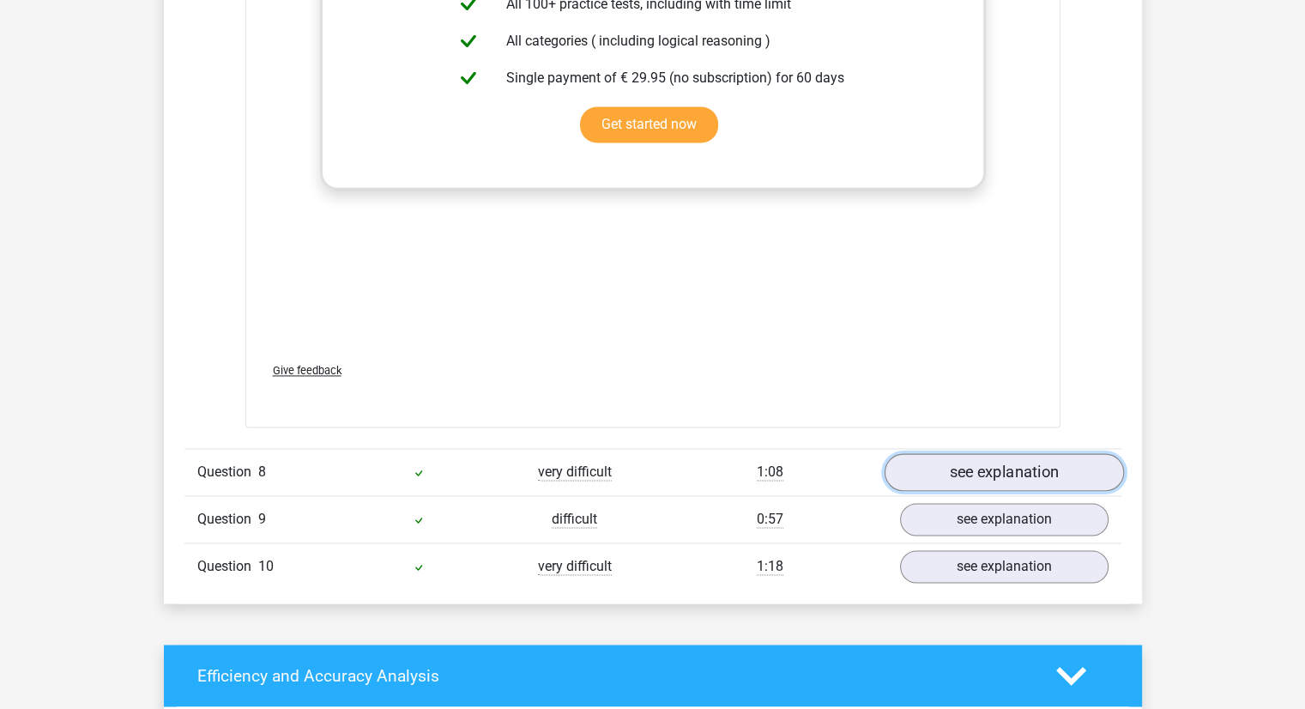
click at [978, 457] on link "see explanation" at bounding box center [1003, 472] width 239 height 38
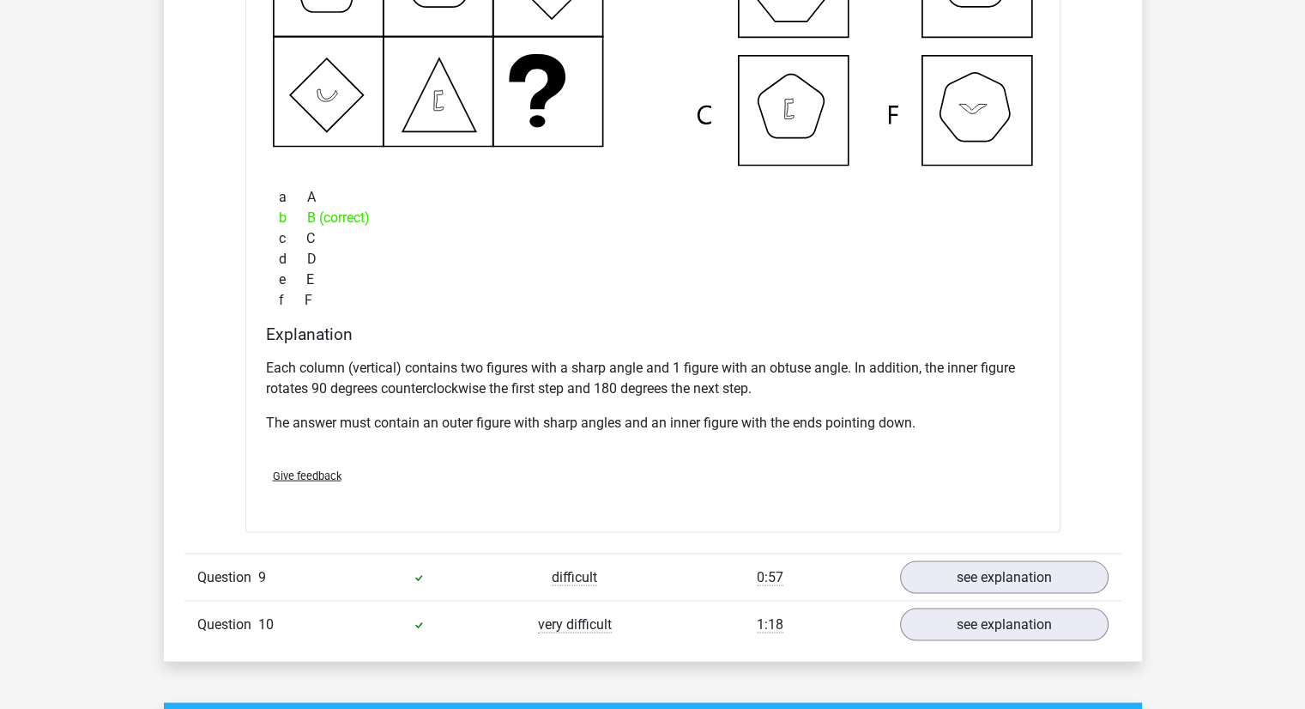
scroll to position [3518, 0]
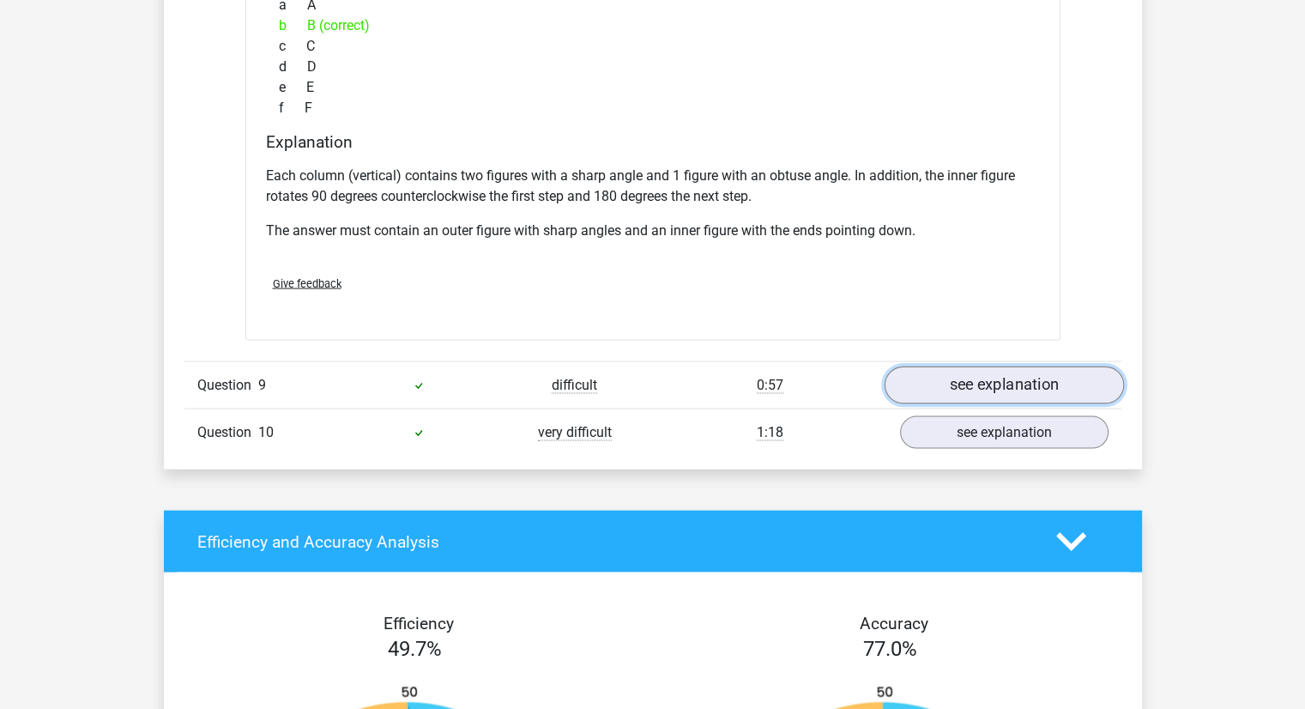
click at [943, 390] on link "see explanation" at bounding box center [1003, 386] width 239 height 38
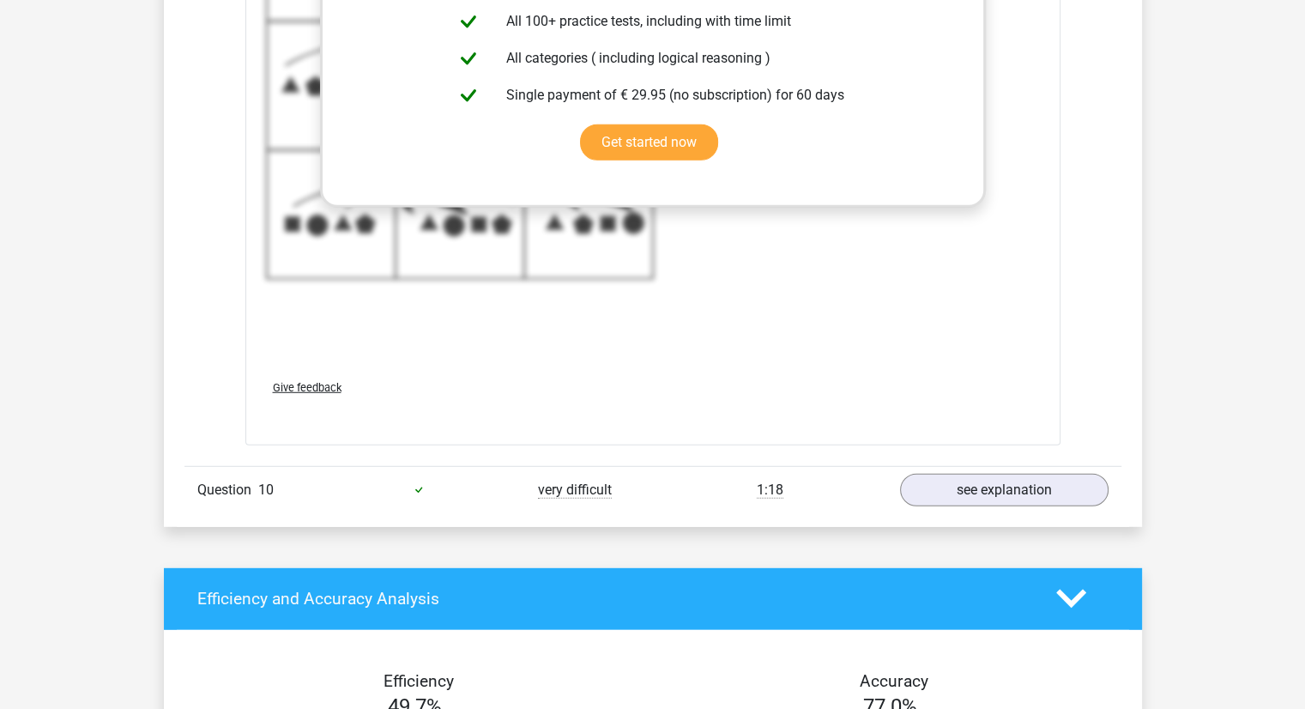
scroll to position [4720, 0]
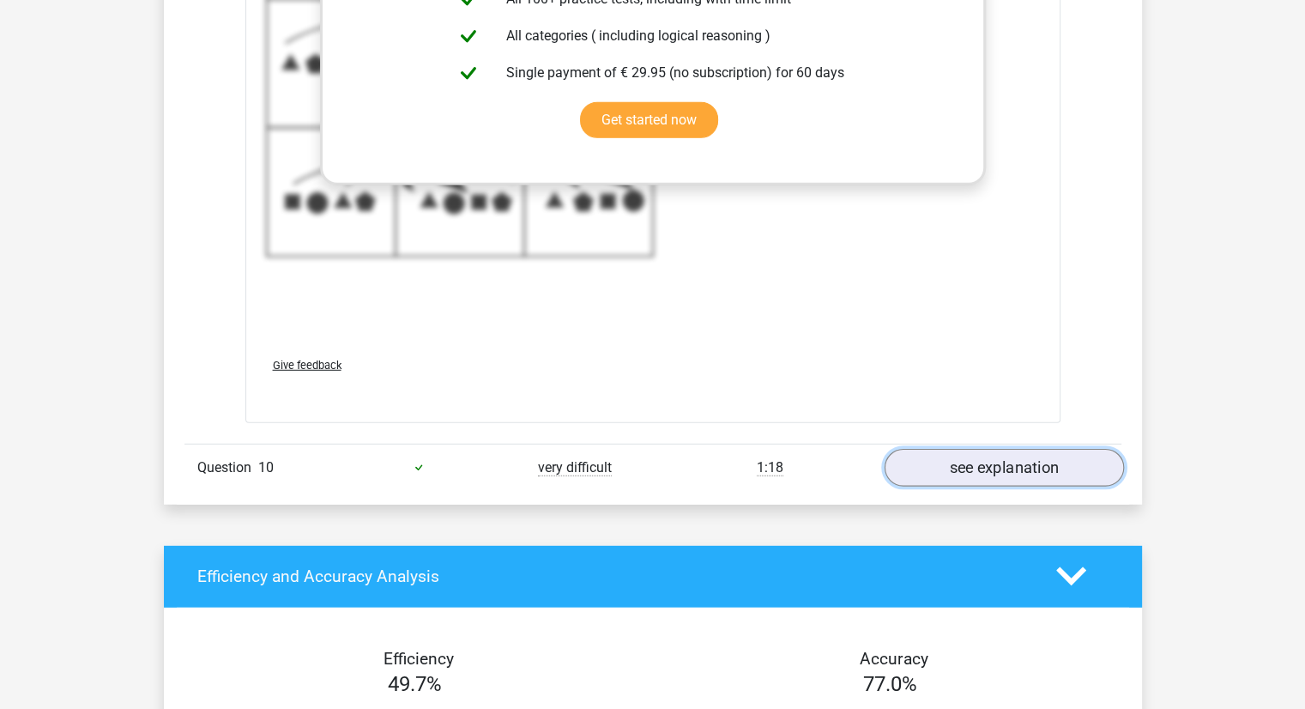
click at [966, 460] on link "see explanation" at bounding box center [1003, 468] width 239 height 38
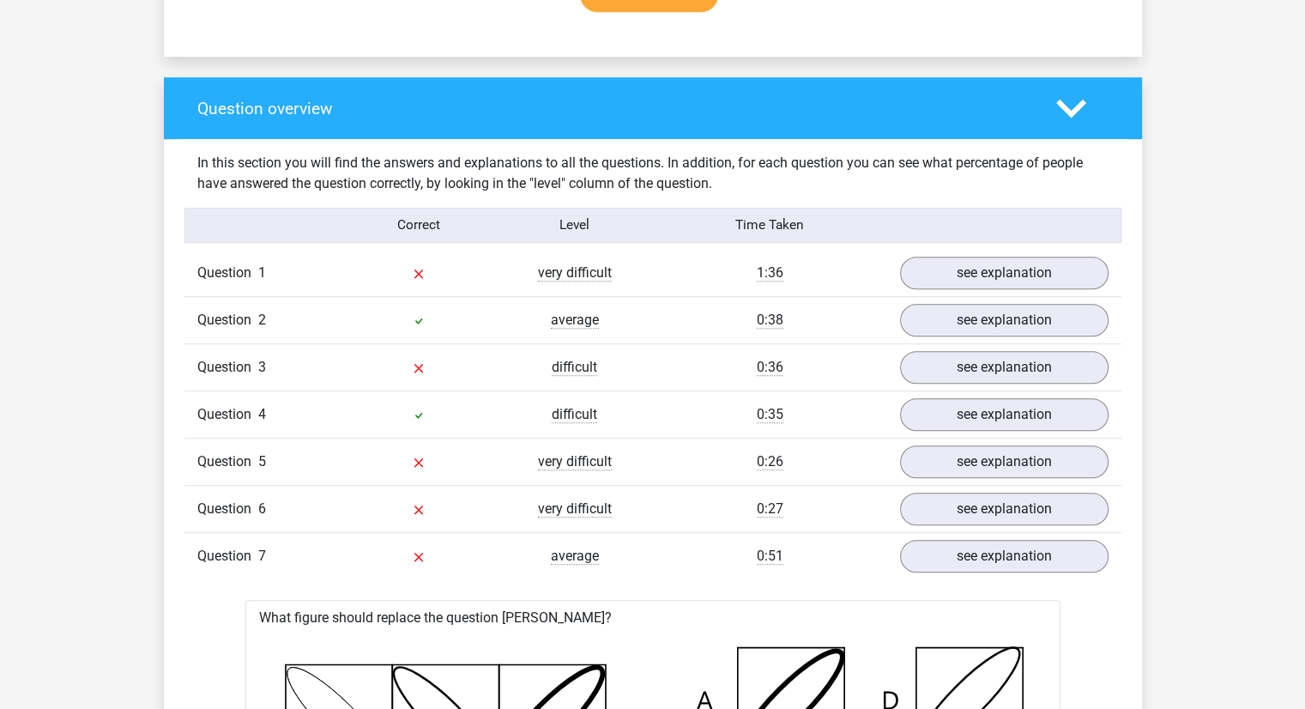
scroll to position [1201, 0]
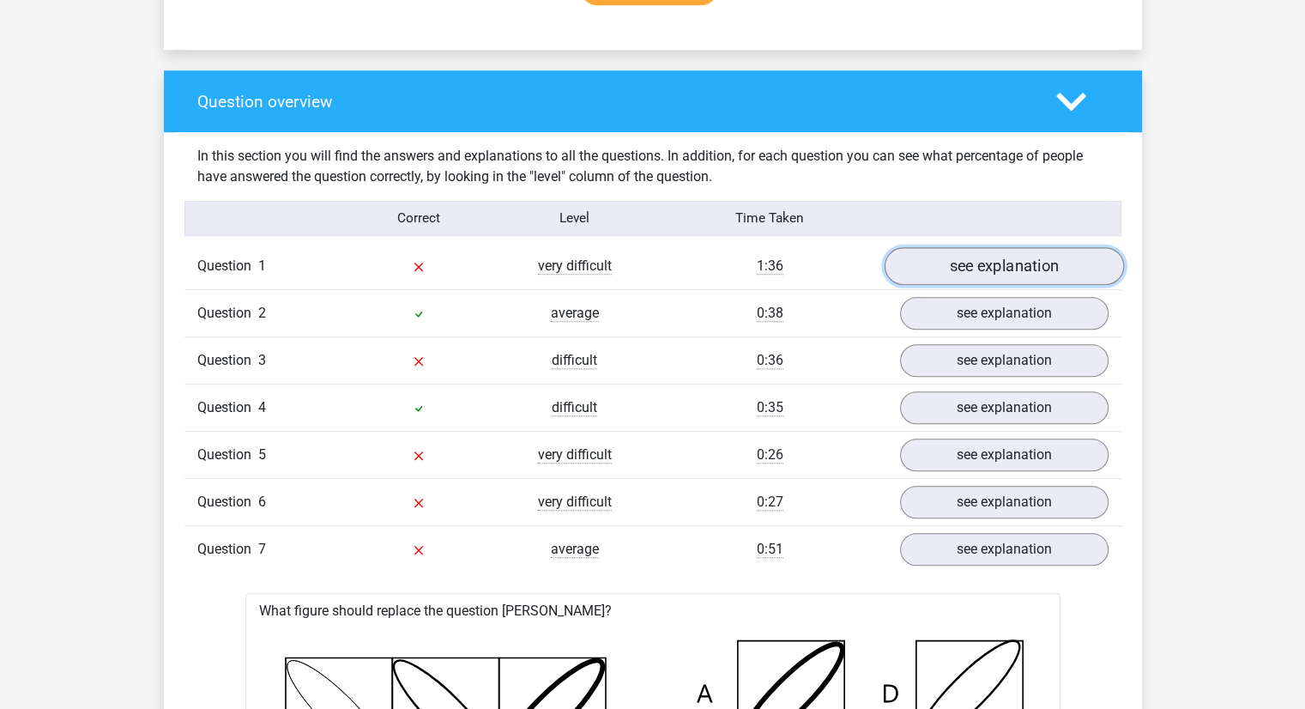
click at [995, 259] on link "see explanation" at bounding box center [1003, 266] width 239 height 38
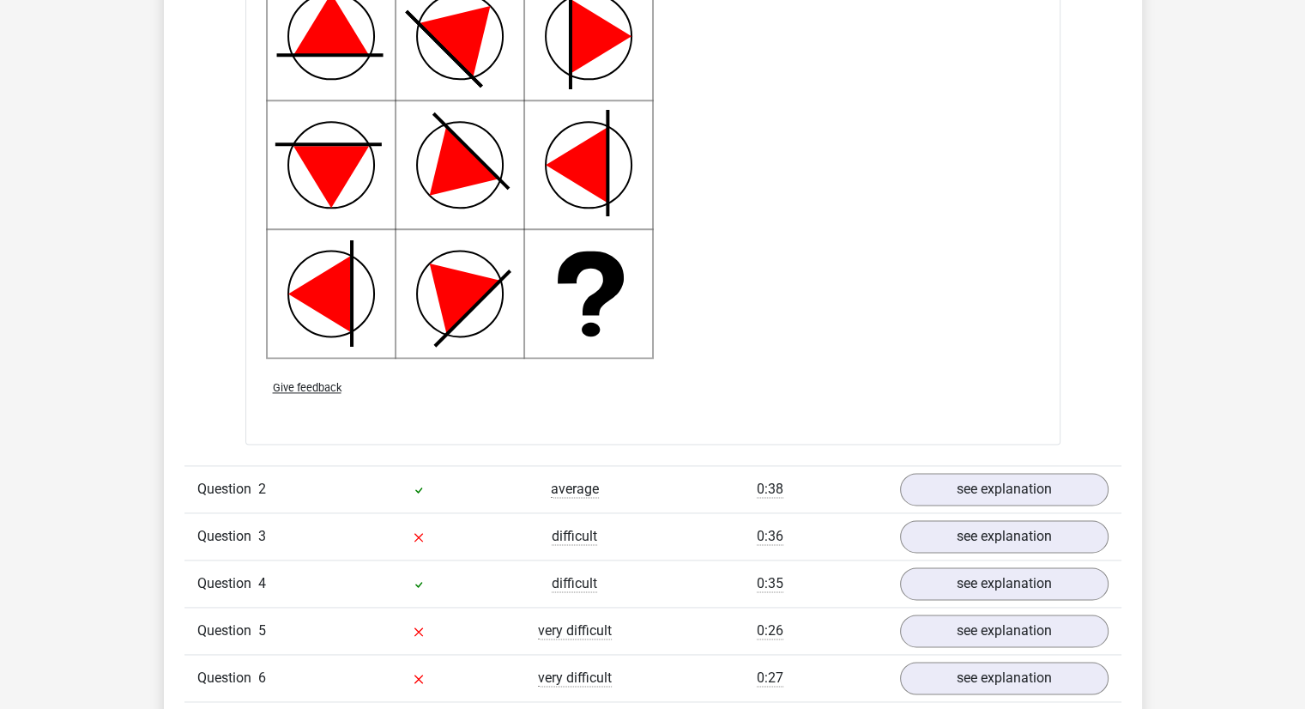
scroll to position [2231, 0]
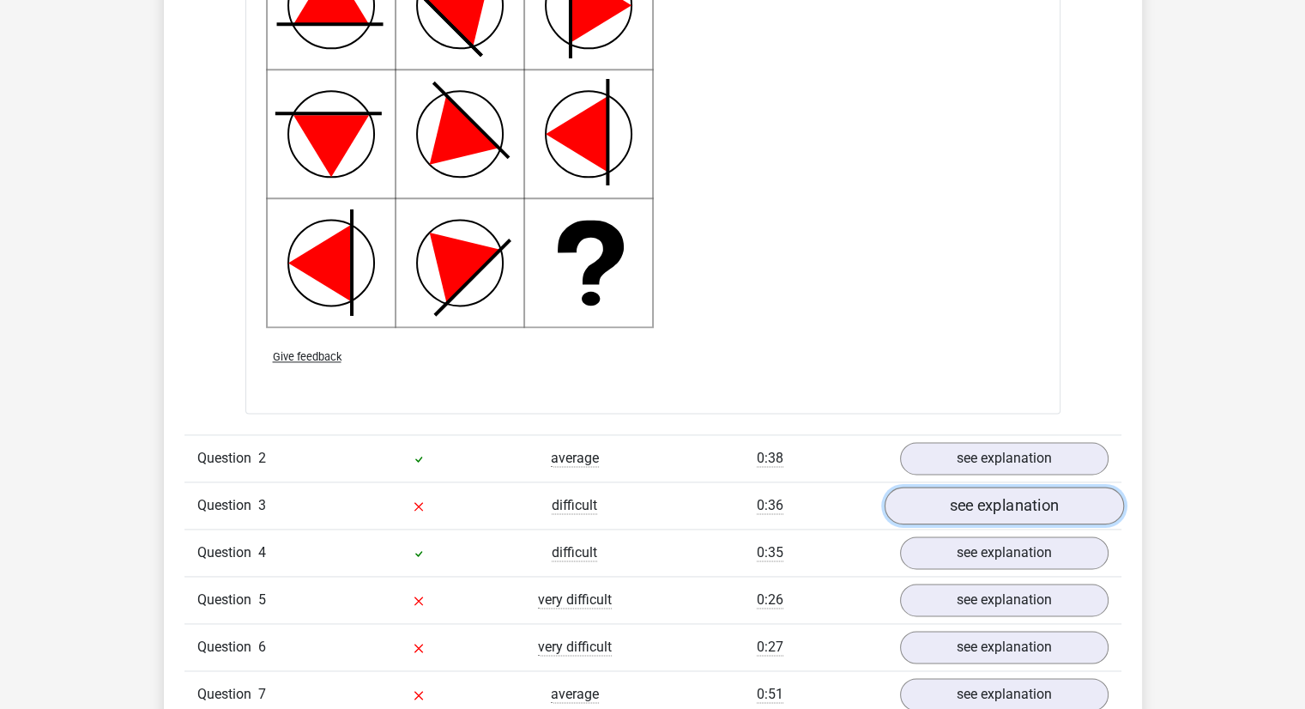
click at [979, 505] on link "see explanation" at bounding box center [1003, 506] width 239 height 38
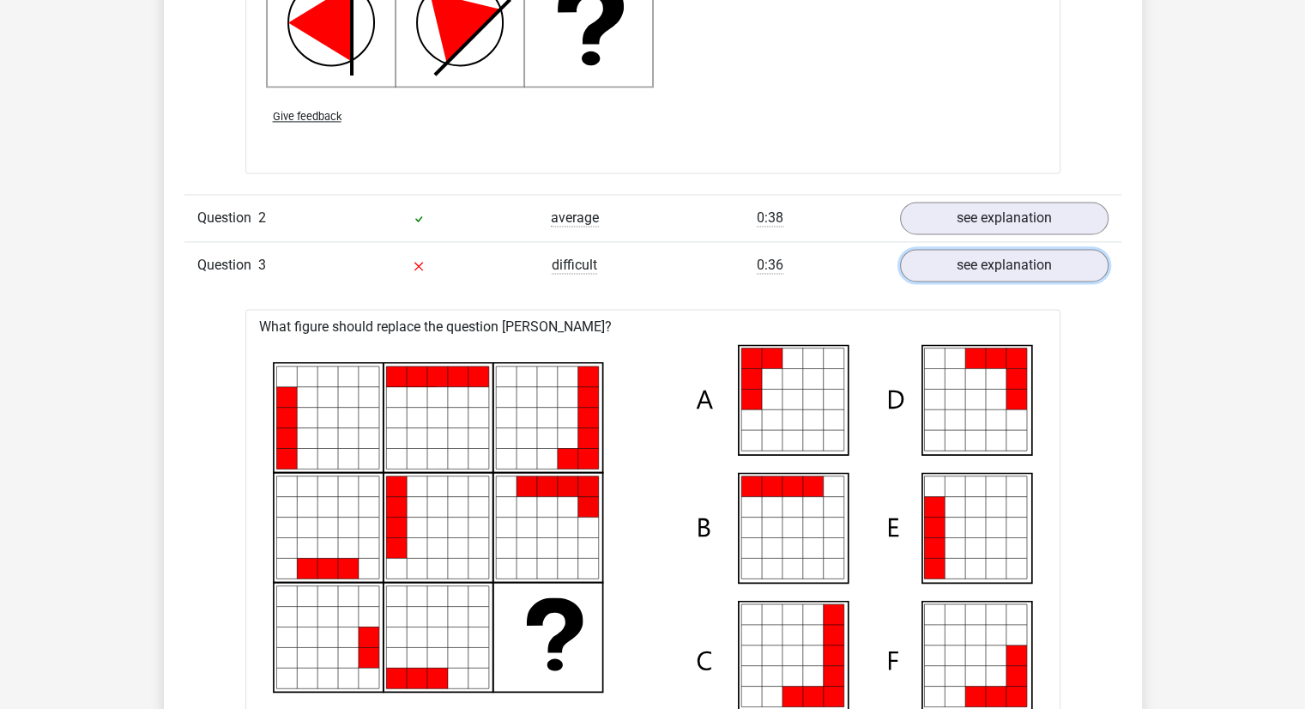
scroll to position [2574, 0]
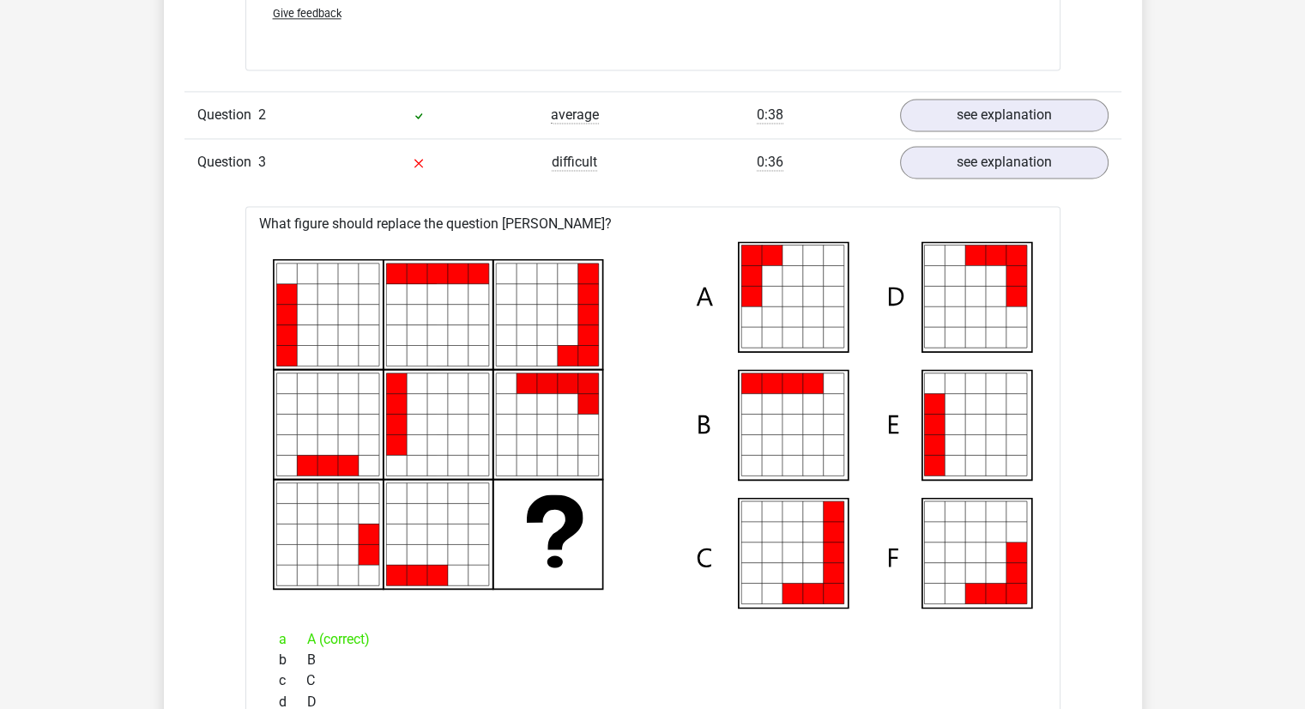
drag, startPoint x: 1188, startPoint y: 529, endPoint x: 1191, endPoint y: 481, distance: 48.2
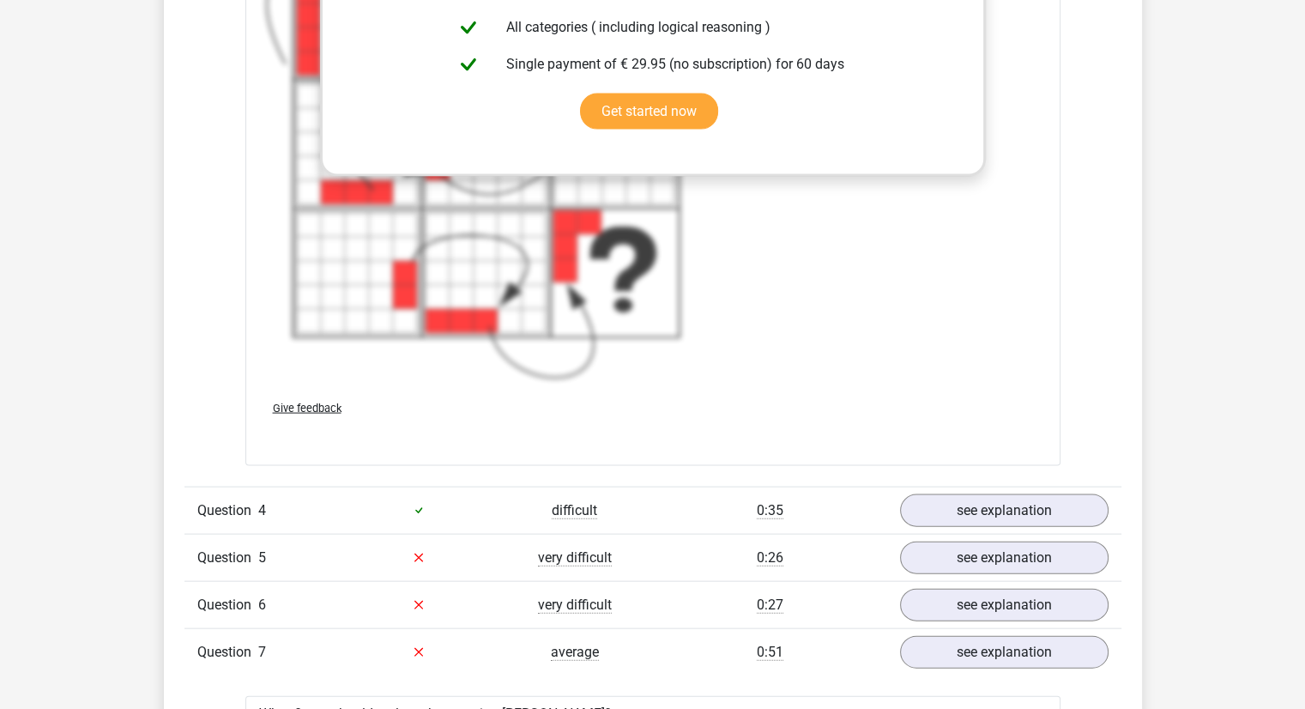
scroll to position [3684, 0]
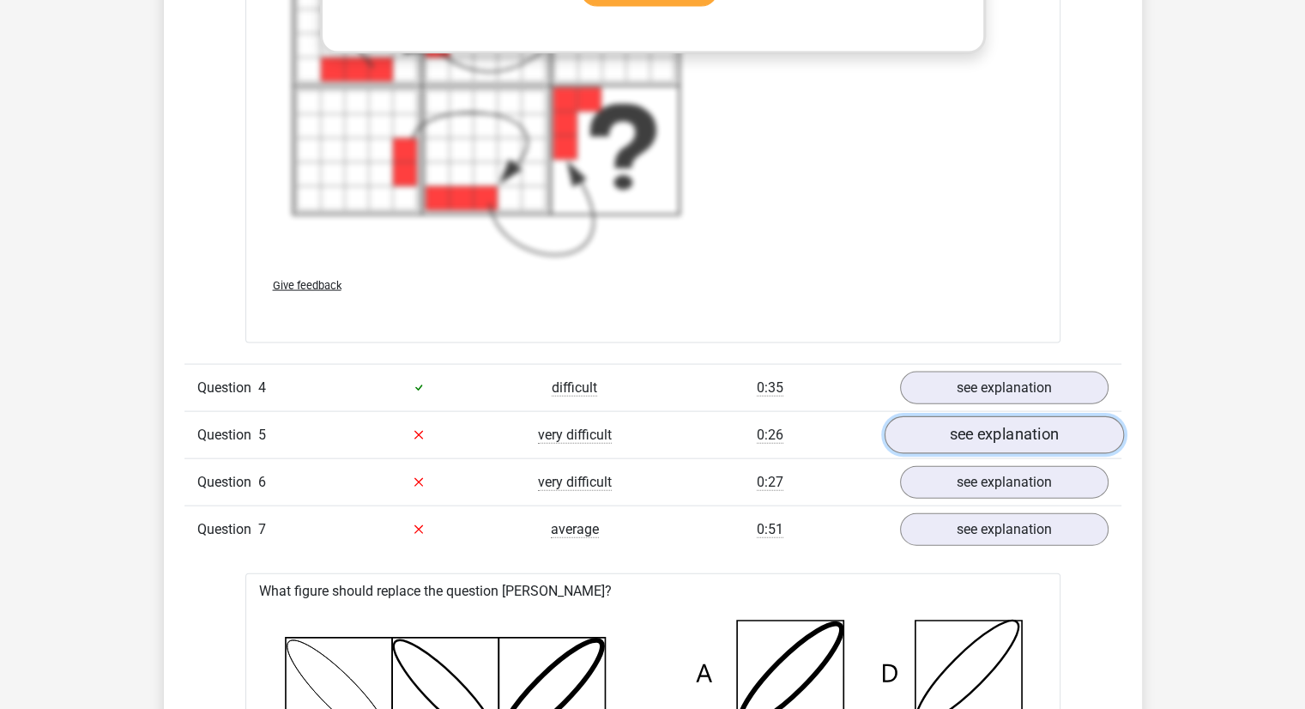
click at [1032, 423] on link "see explanation" at bounding box center [1003, 435] width 239 height 38
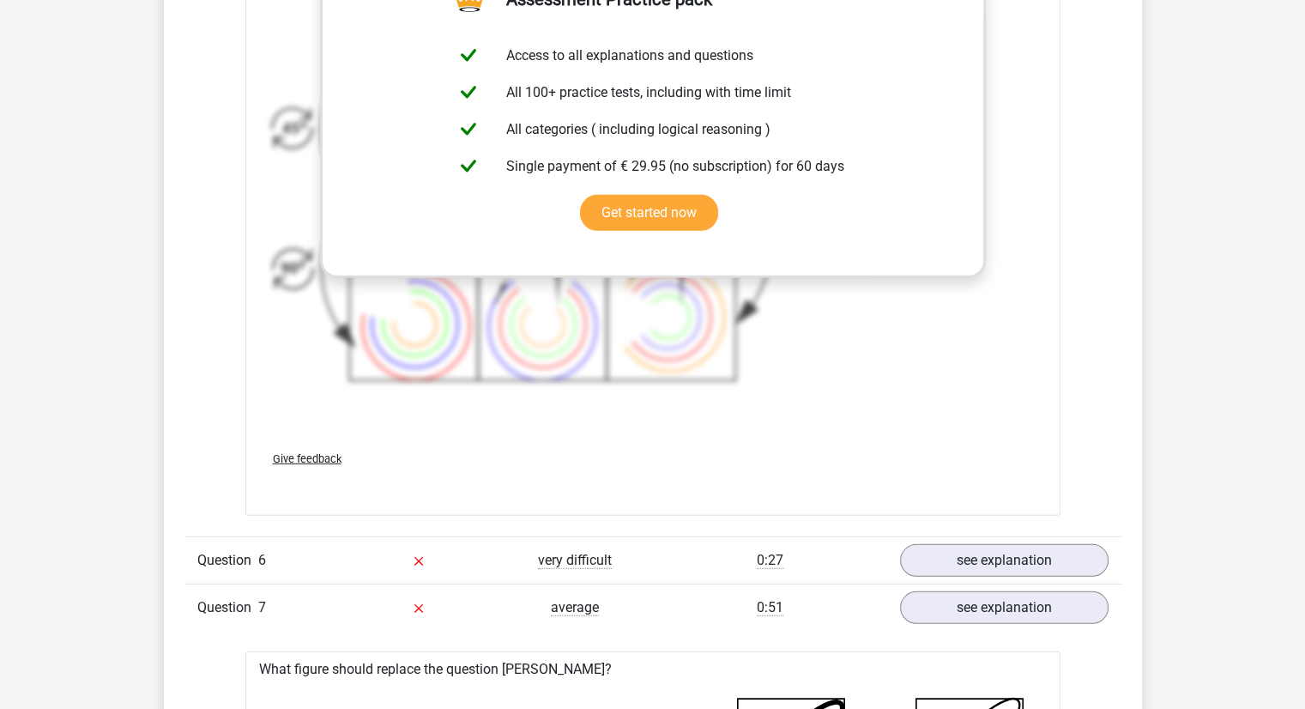
scroll to position [4885, 0]
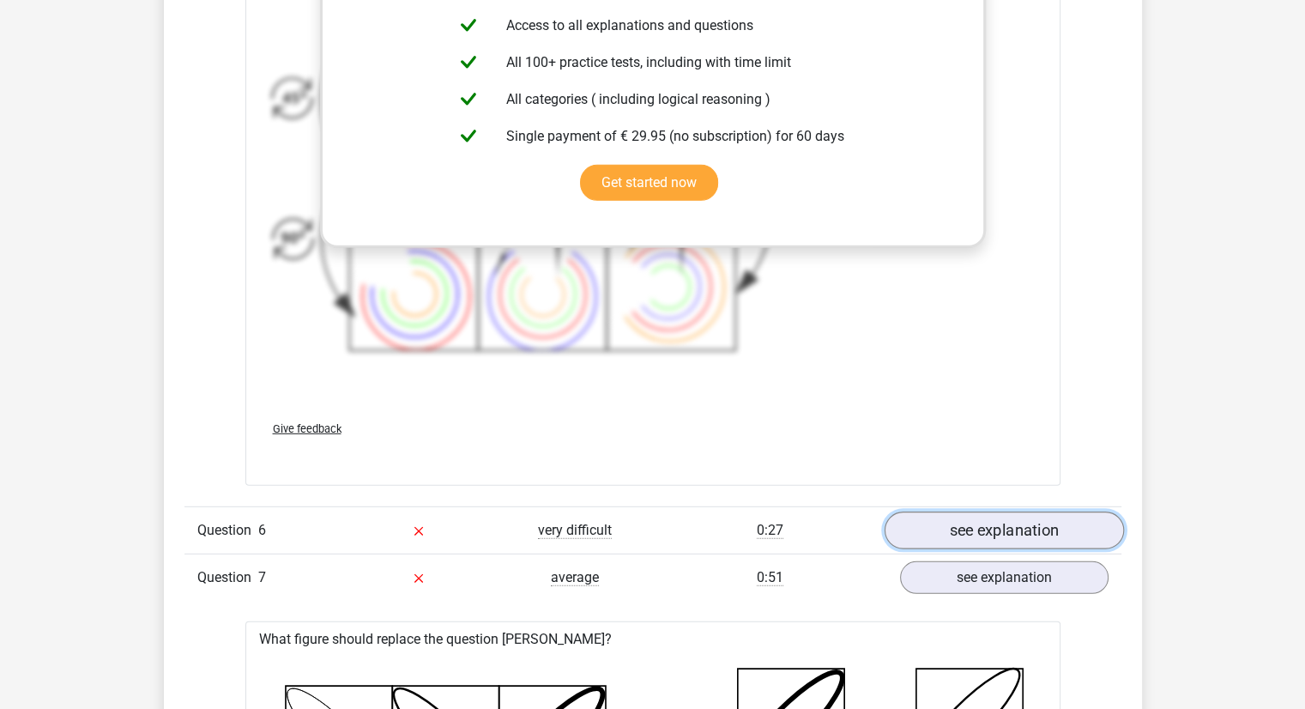
click at [936, 525] on link "see explanation" at bounding box center [1003, 530] width 239 height 38
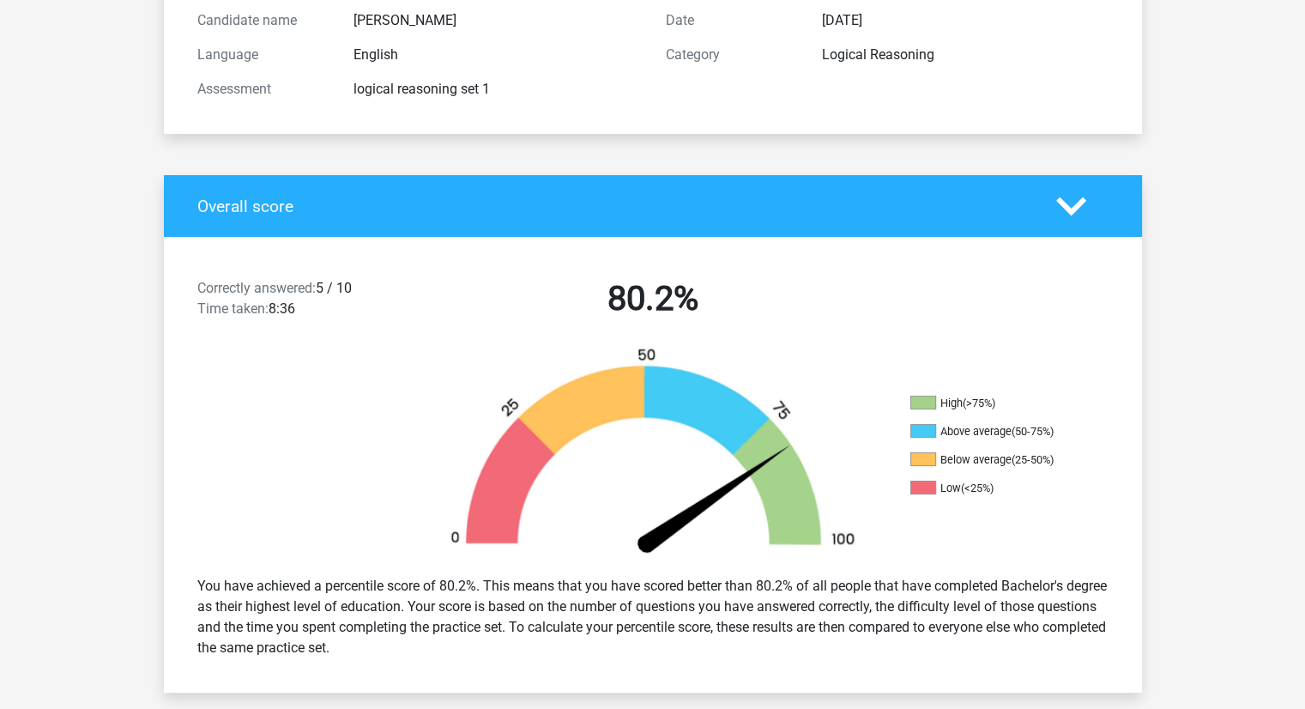
scroll to position [86, 0]
